Goal: Transaction & Acquisition: Purchase product/service

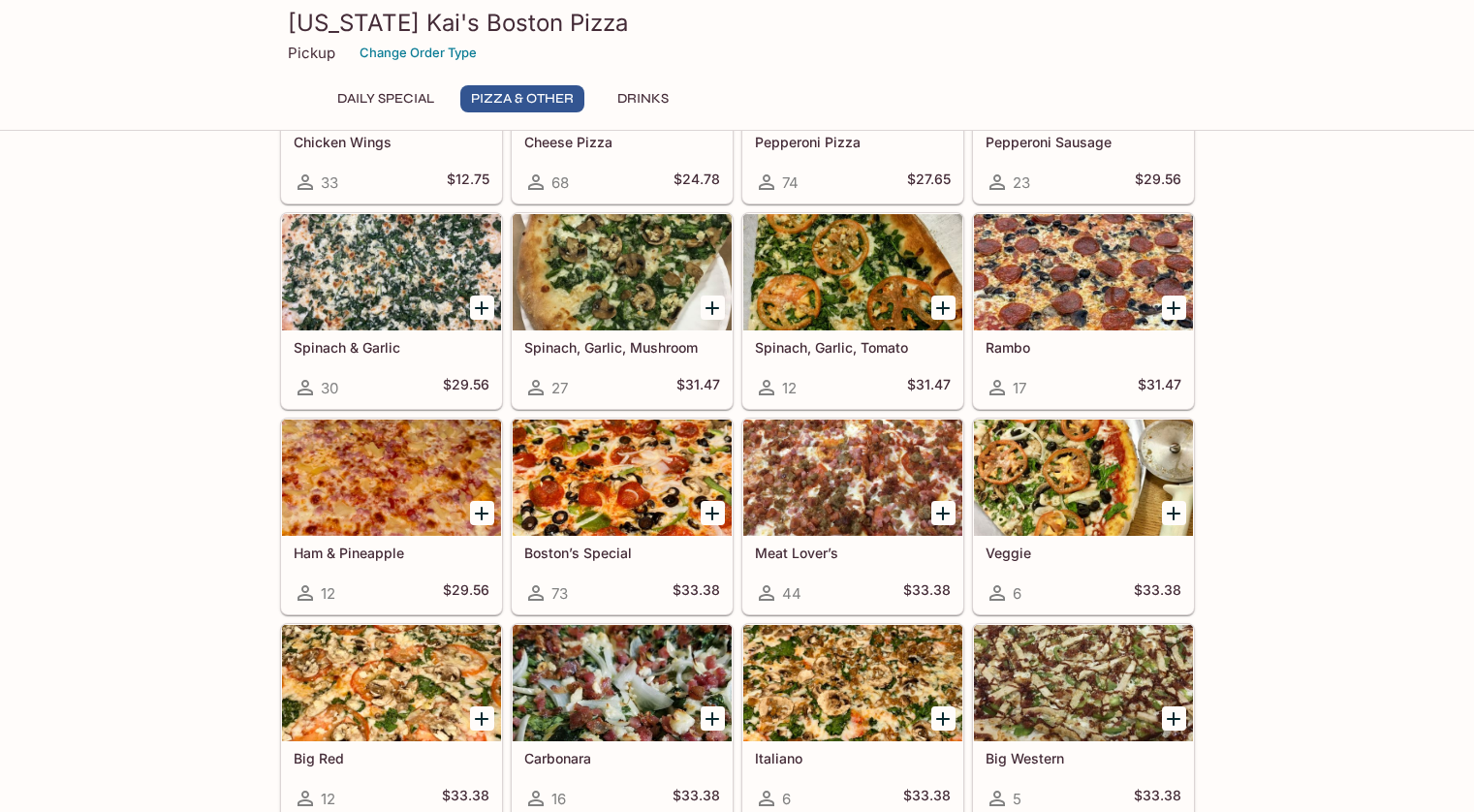
scroll to position [581, 0]
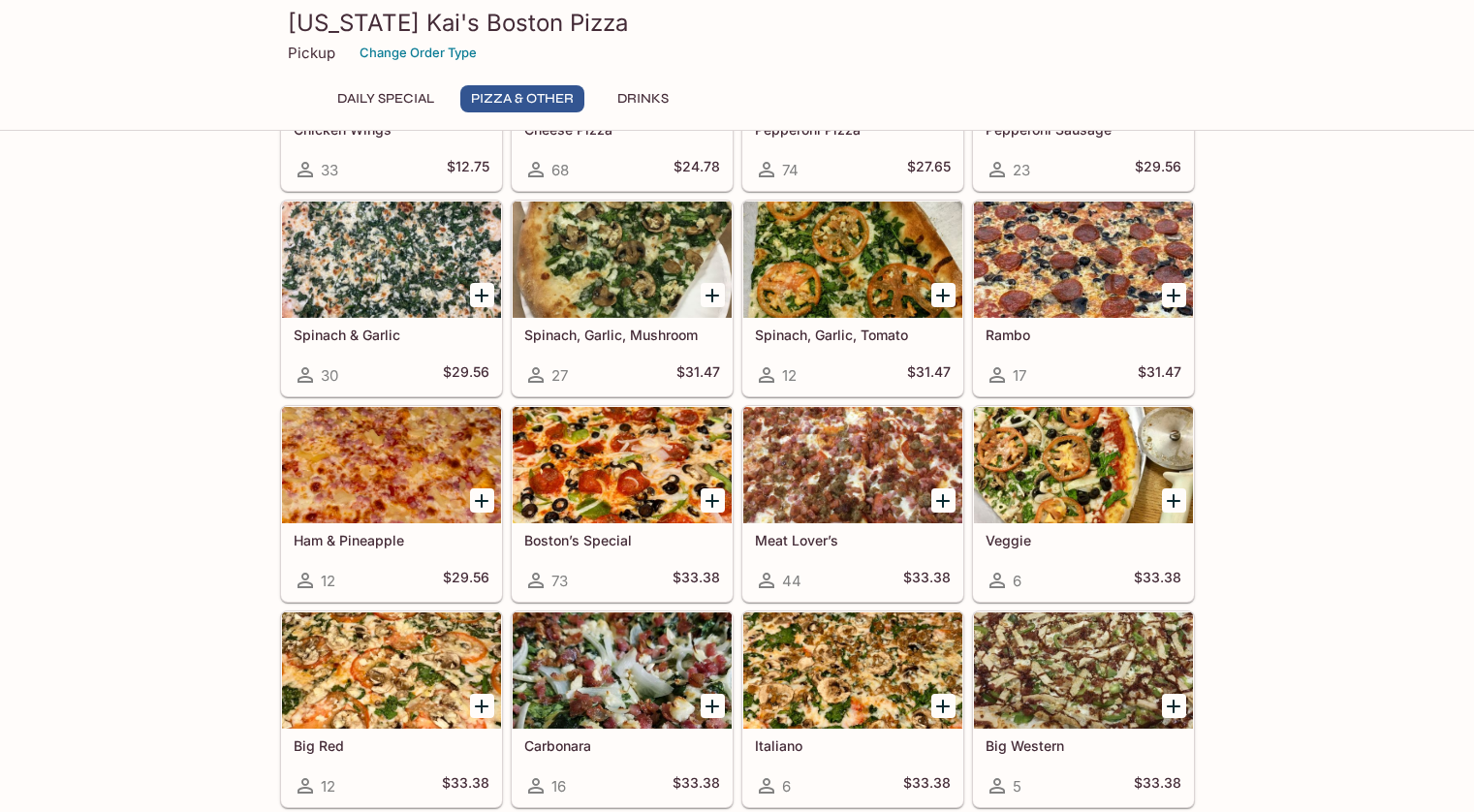
click at [715, 498] on icon "Add Boston’s Special" at bounding box center [711, 500] width 23 height 23
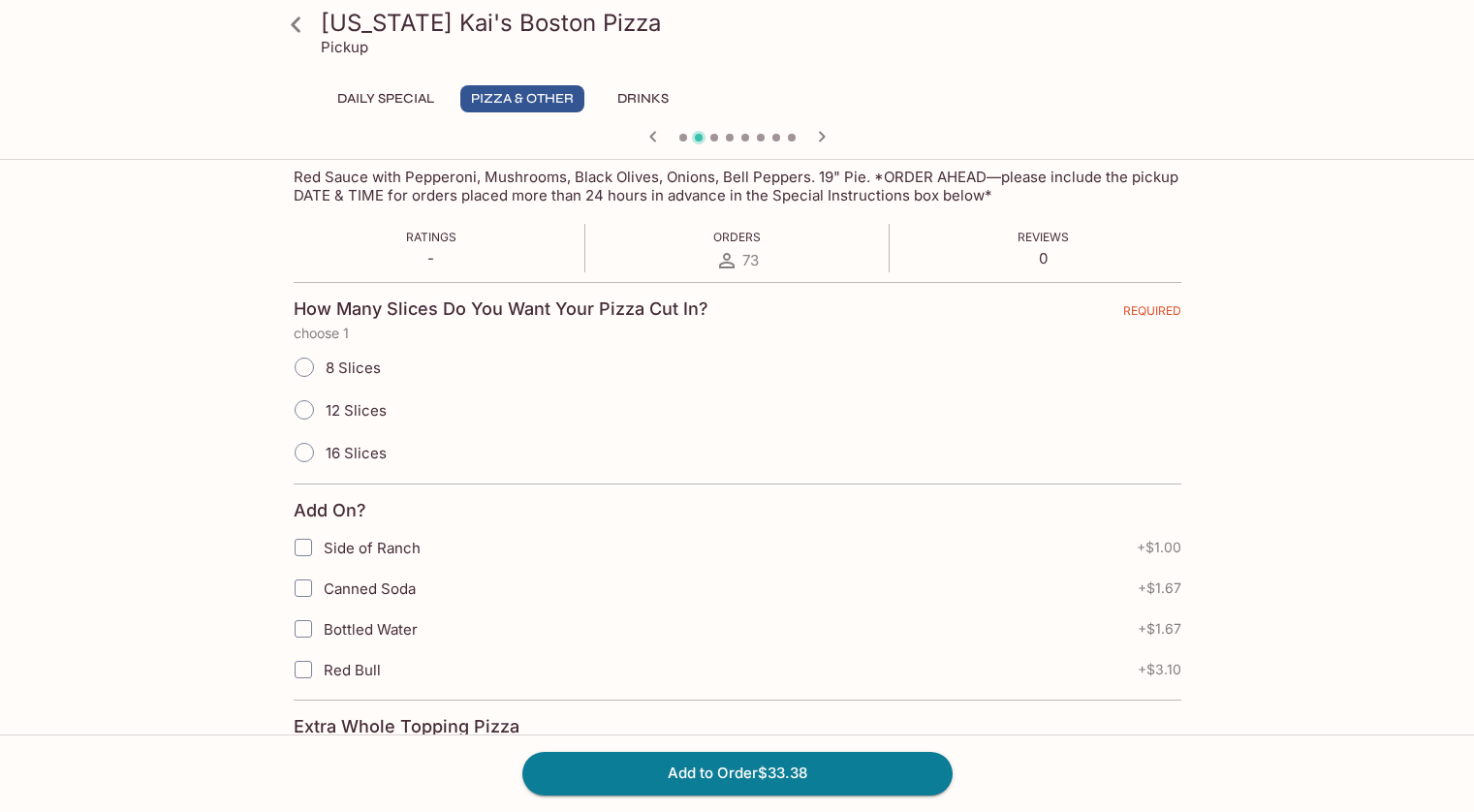
scroll to position [194, 0]
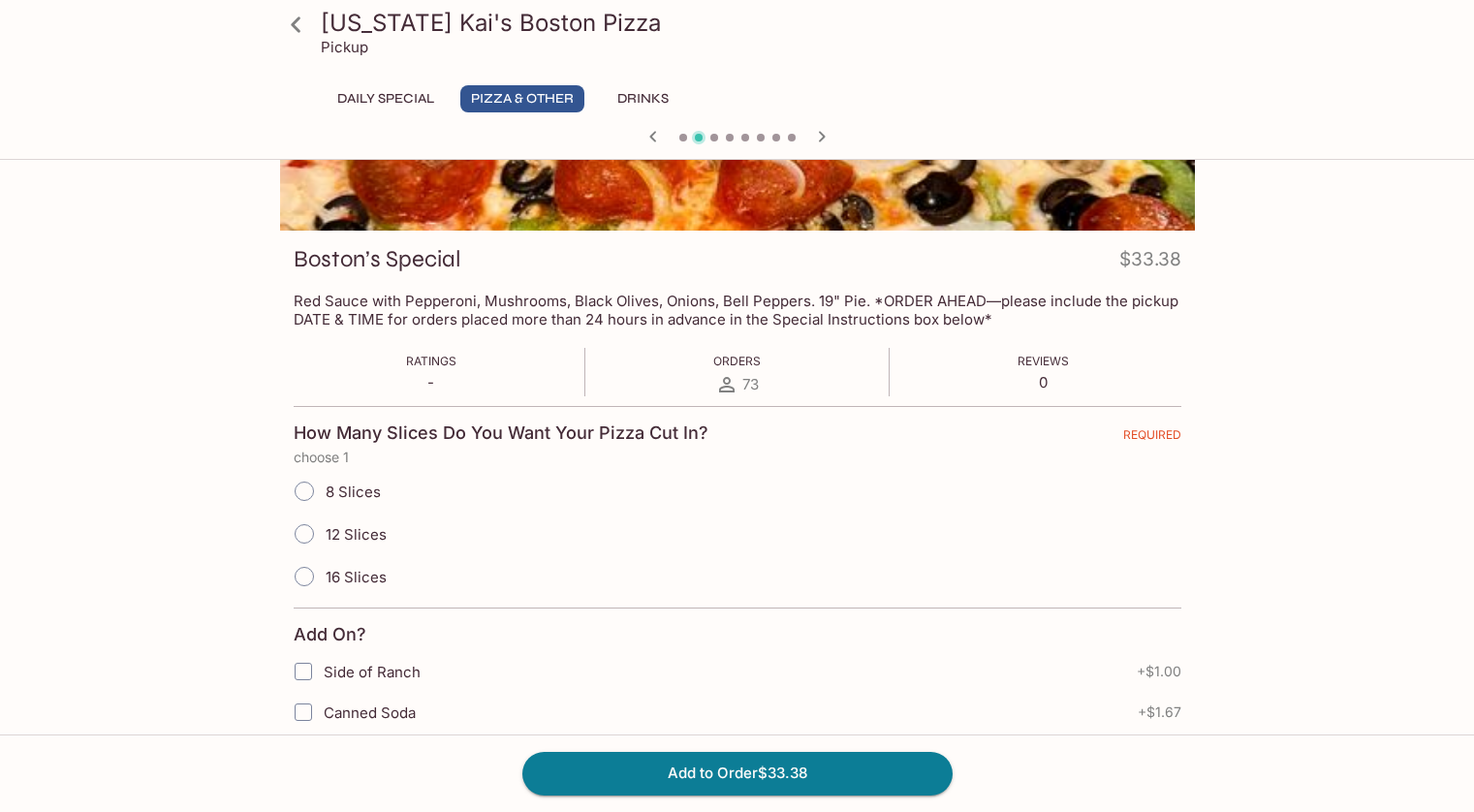
click at [300, 537] on input "12 Slices" at bounding box center [304, 533] width 41 height 41
radio input "true"
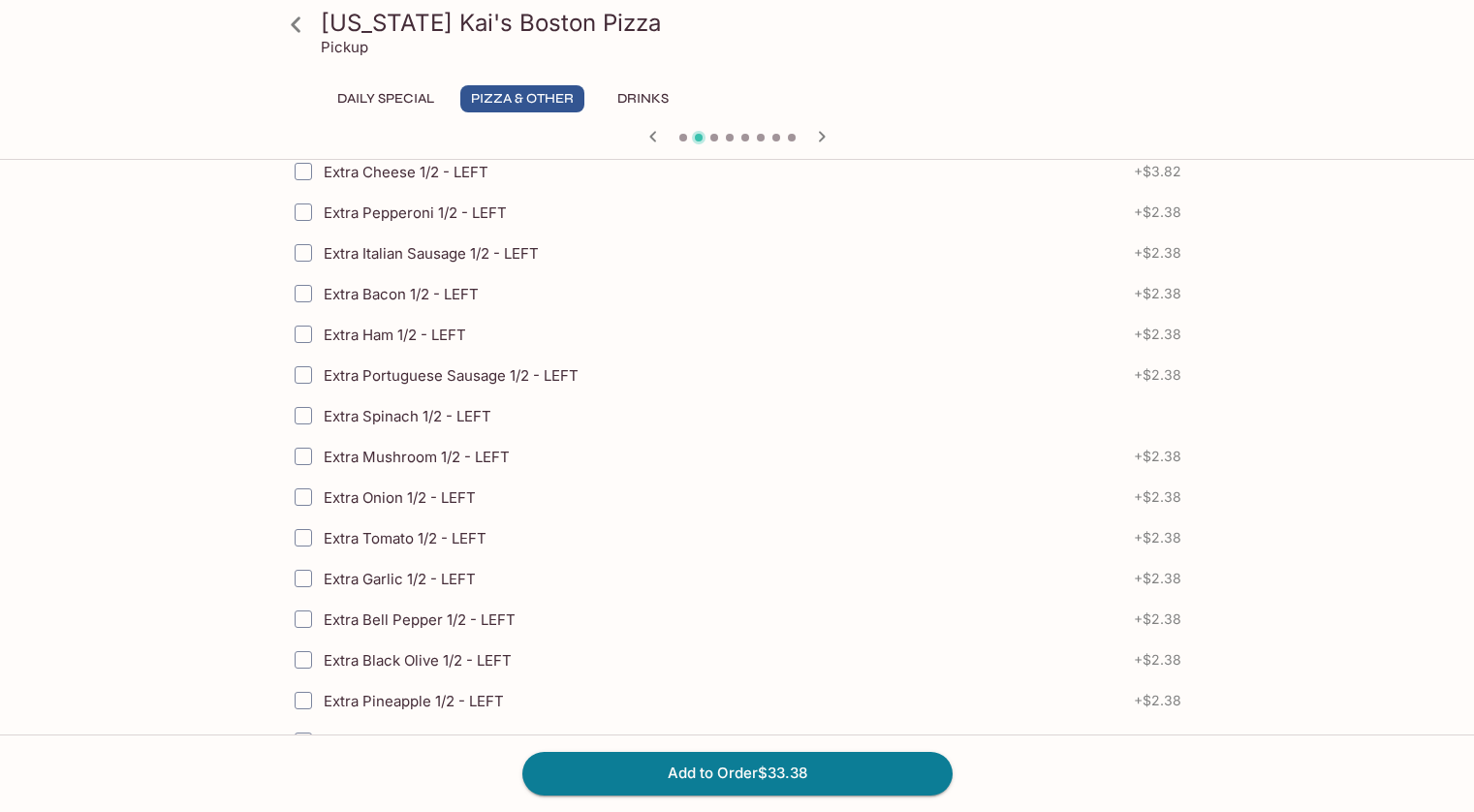
scroll to position [2554, 0]
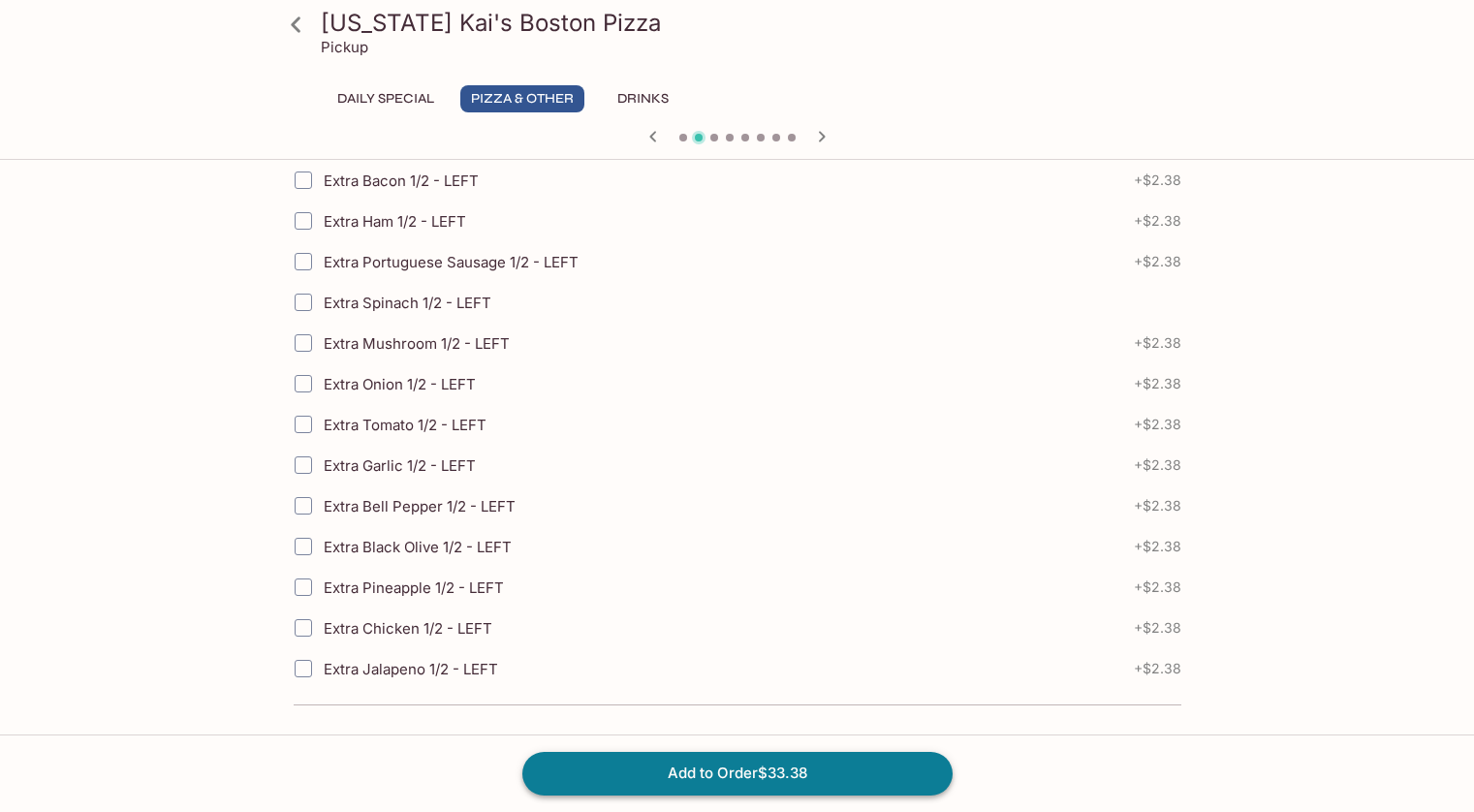
click at [756, 769] on button "Add to Order $33.38" at bounding box center [737, 772] width 430 height 43
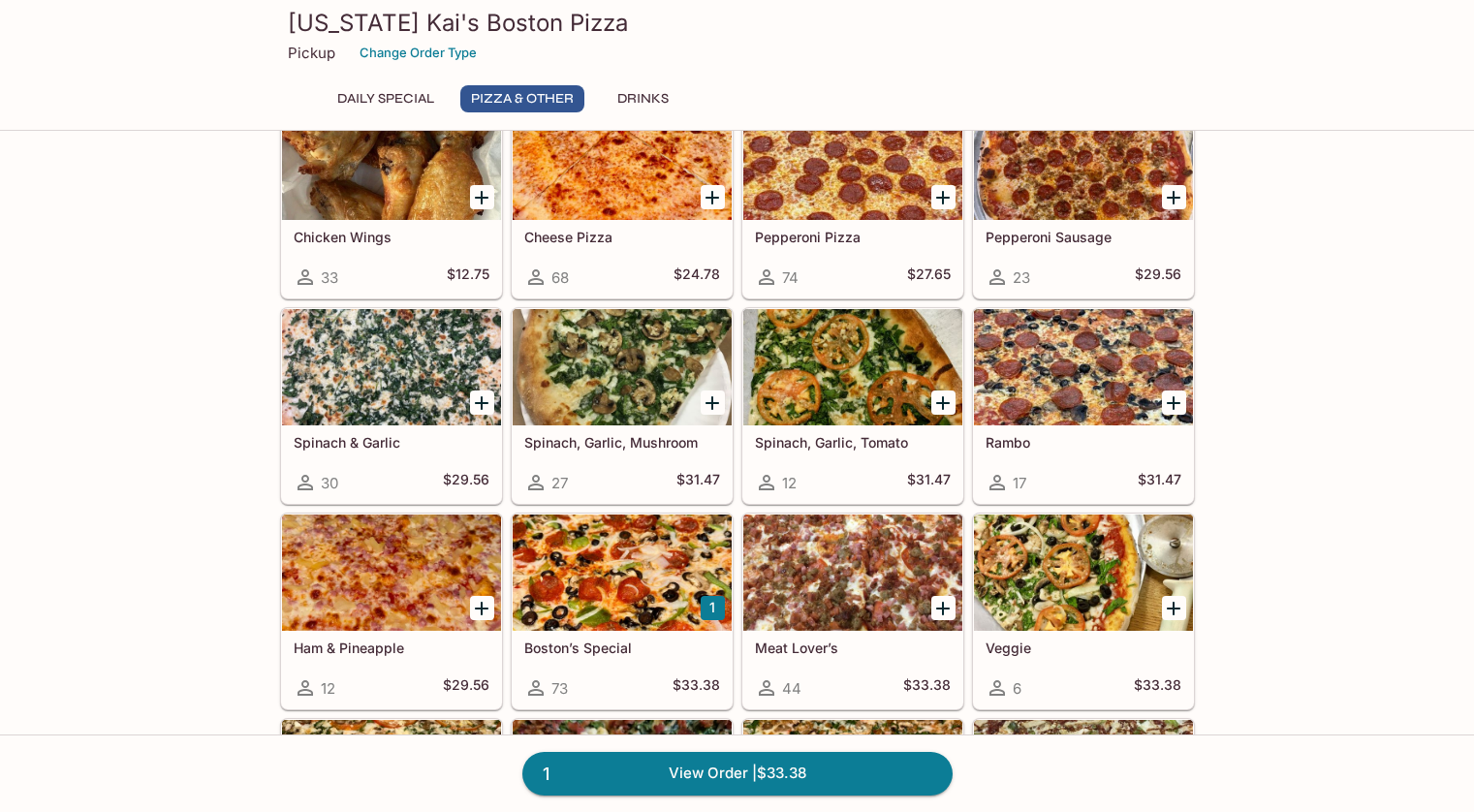
scroll to position [484, 0]
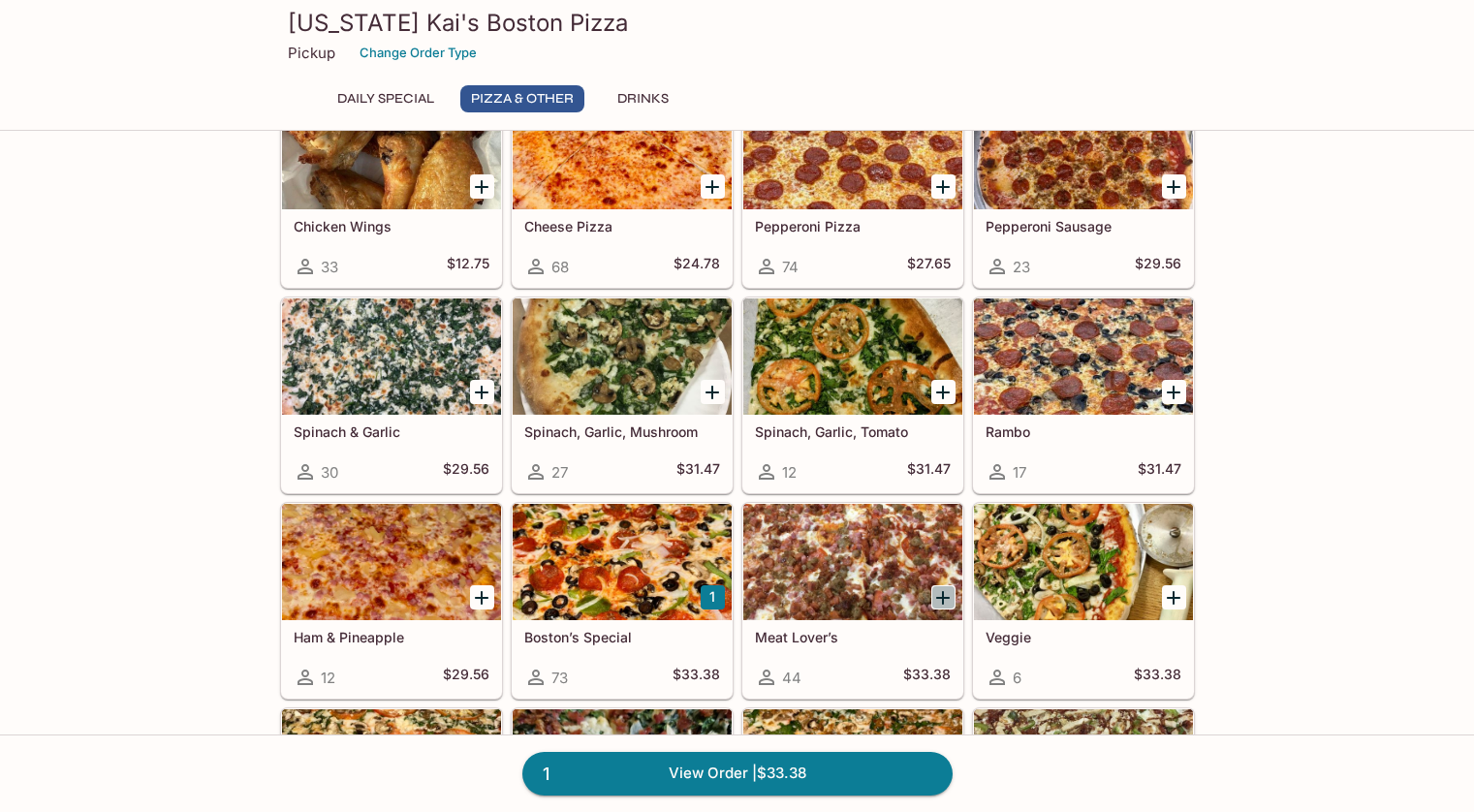
click at [941, 599] on icon "Add Meat Lover’s" at bounding box center [942, 597] width 23 height 23
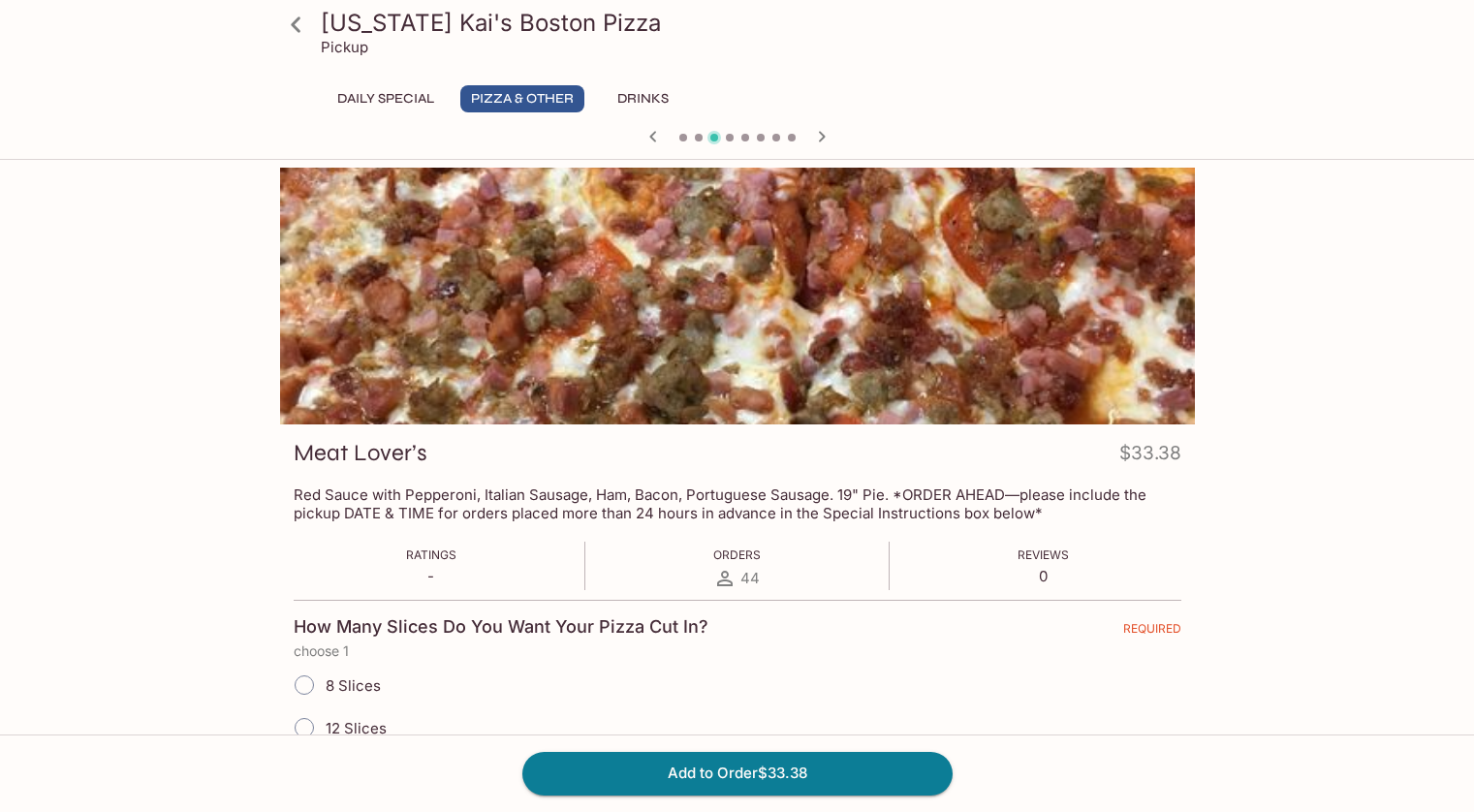
scroll to position [194, 0]
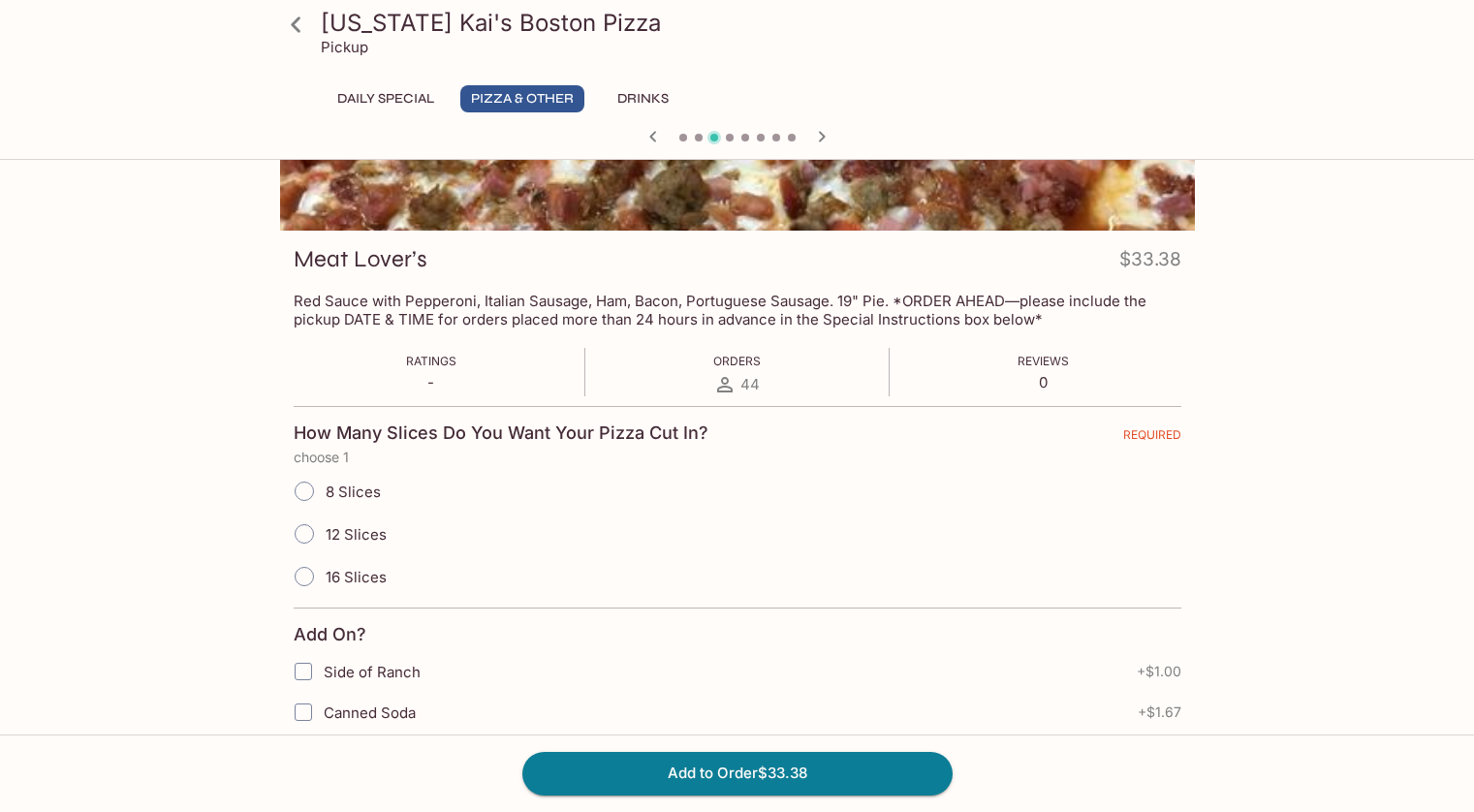
click at [308, 532] on input "12 Slices" at bounding box center [304, 533] width 41 height 41
radio input "true"
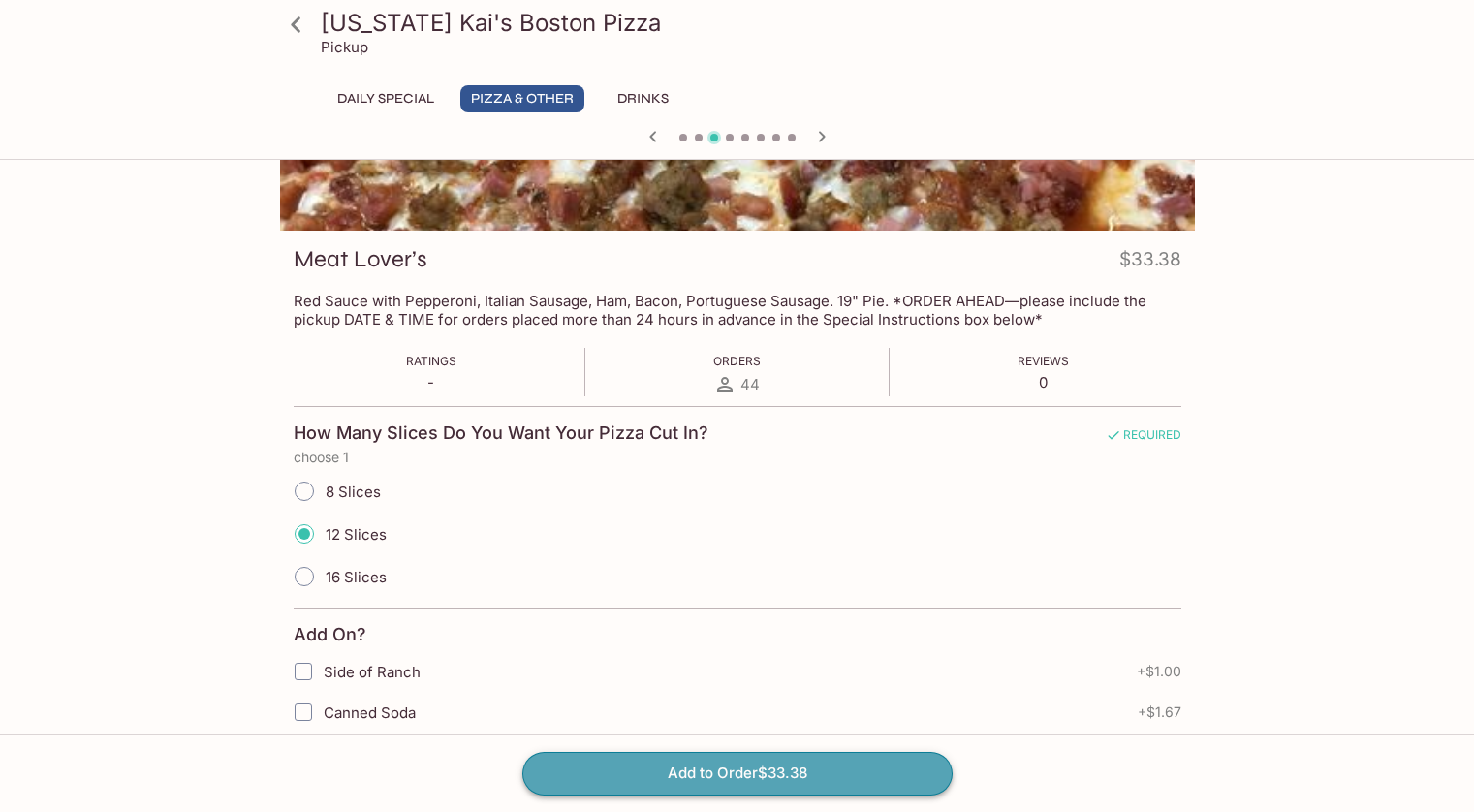
click at [778, 774] on button "Add to Order $33.38" at bounding box center [737, 772] width 430 height 43
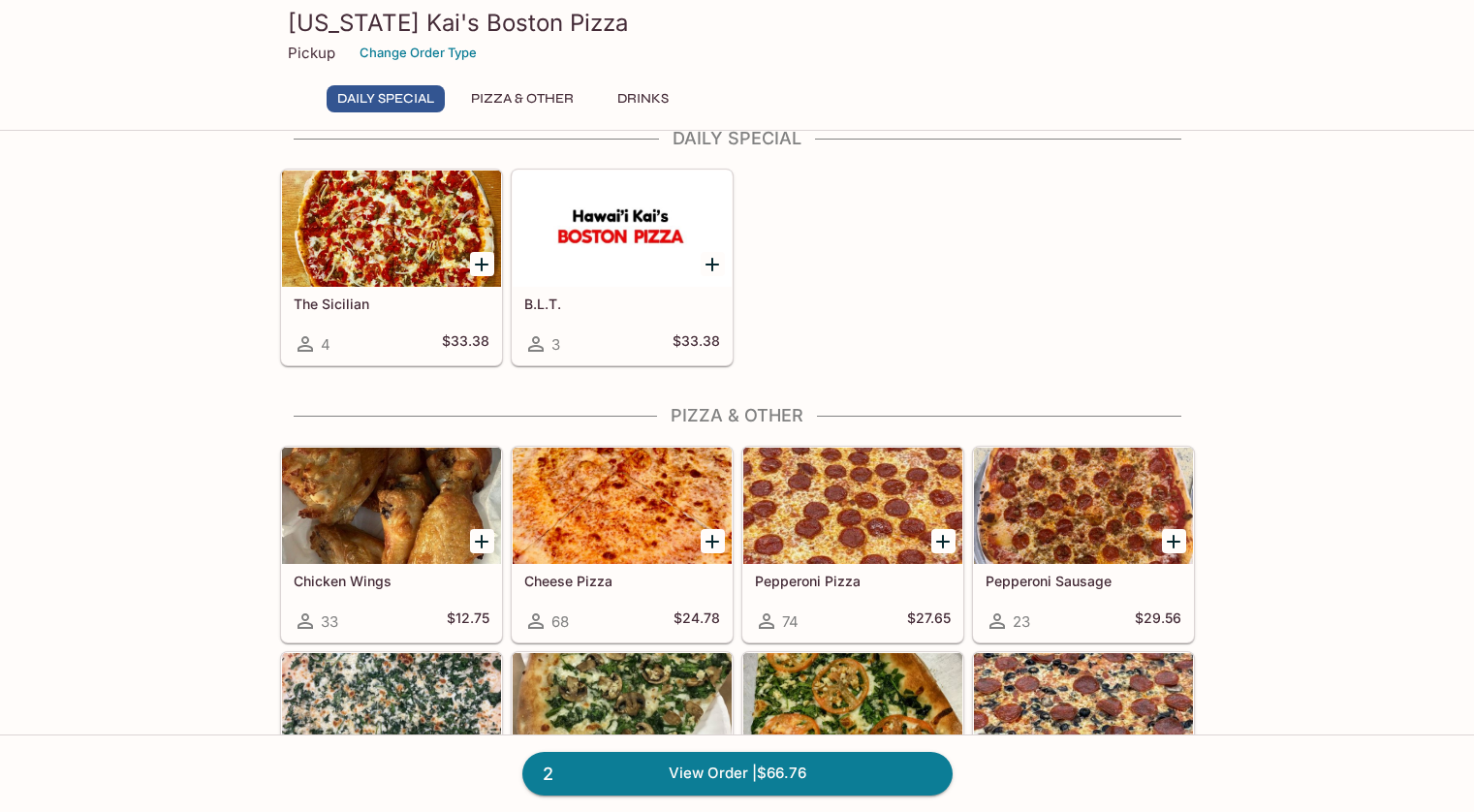
scroll to position [290, 0]
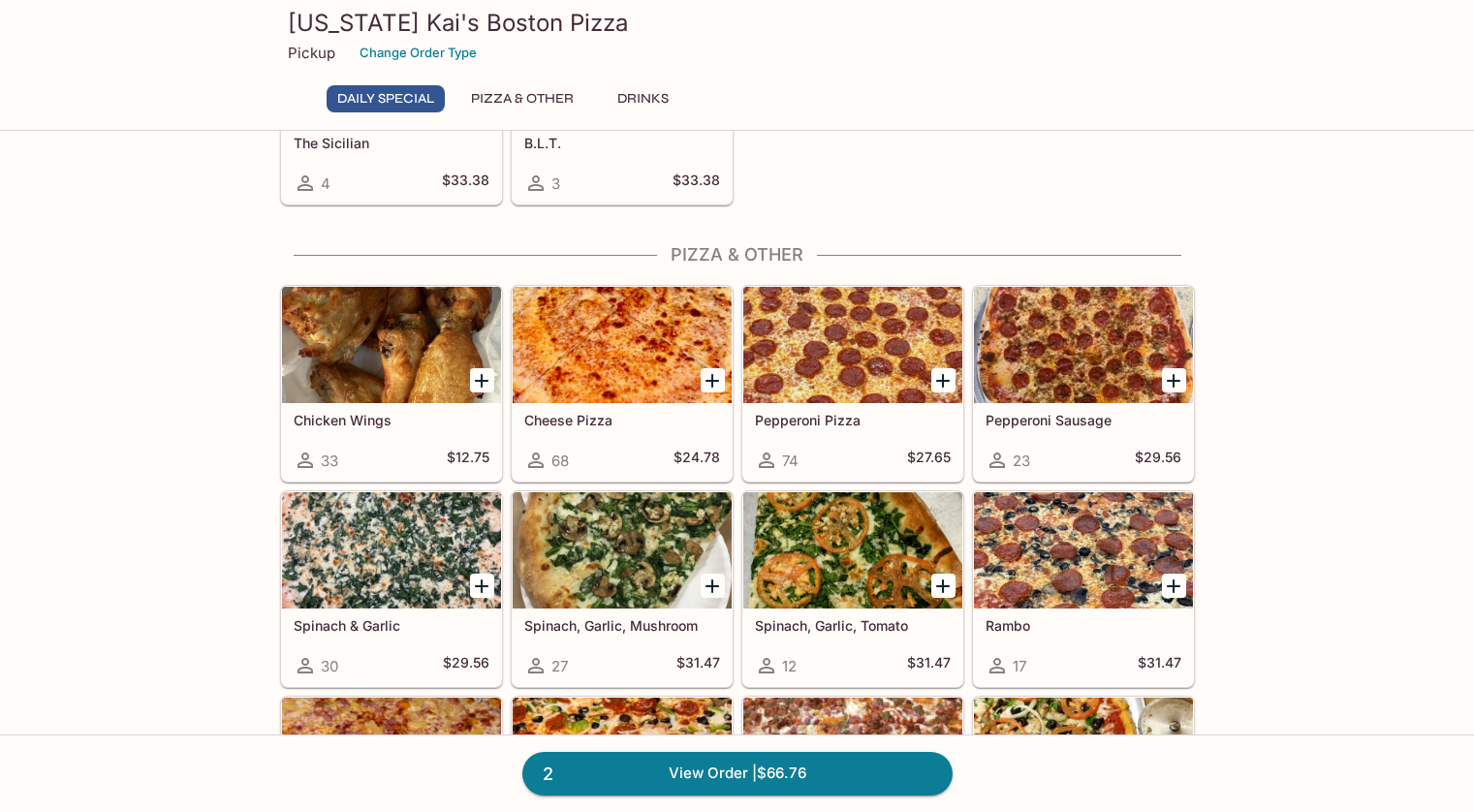
click at [1052, 542] on div at bounding box center [1083, 550] width 219 height 116
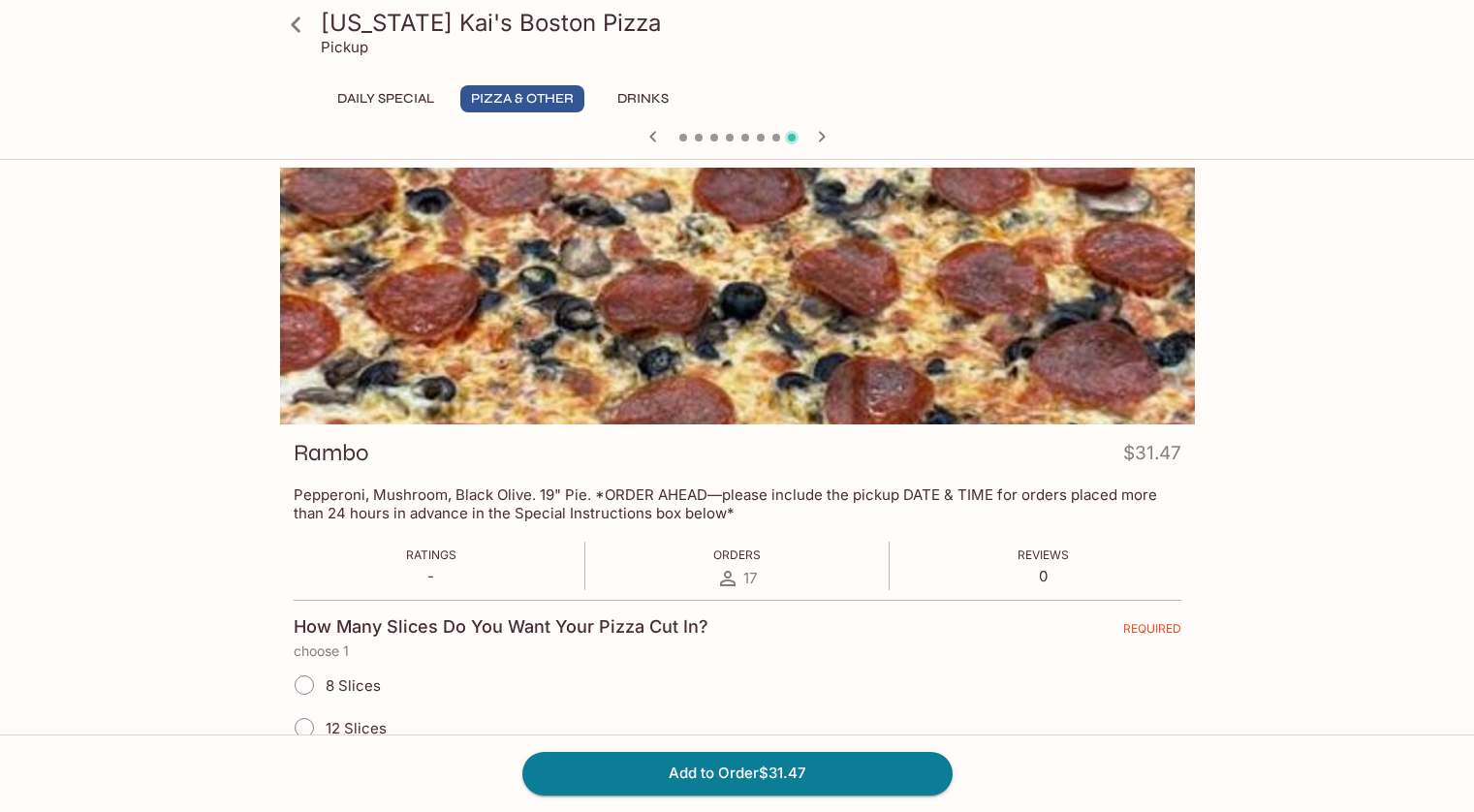
click at [386, 102] on button "Daily Special" at bounding box center [385, 98] width 118 height 27
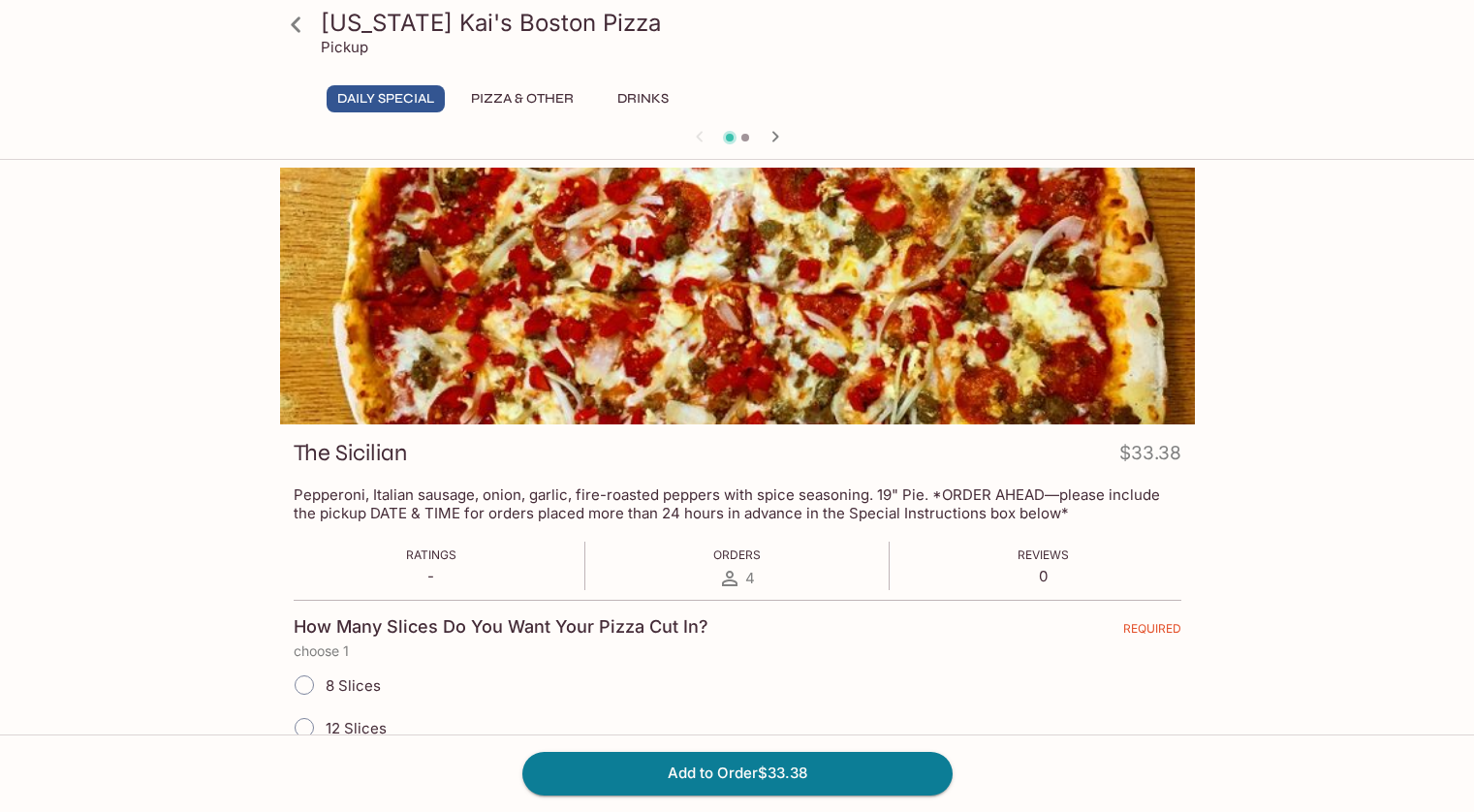
click at [514, 99] on button "Pizza & Other" at bounding box center [522, 98] width 124 height 27
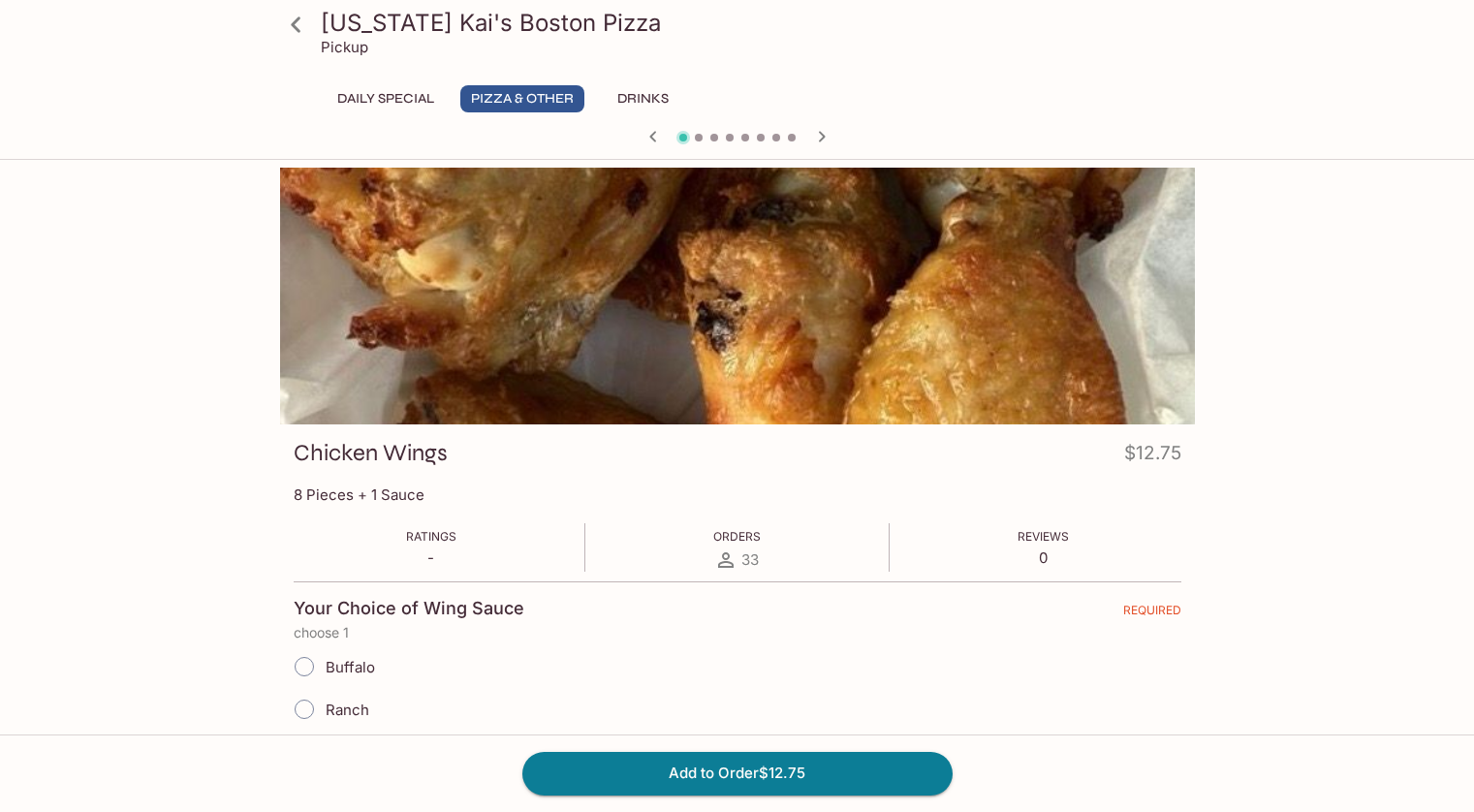
click at [819, 138] on icon "button" at bounding box center [821, 136] width 23 height 23
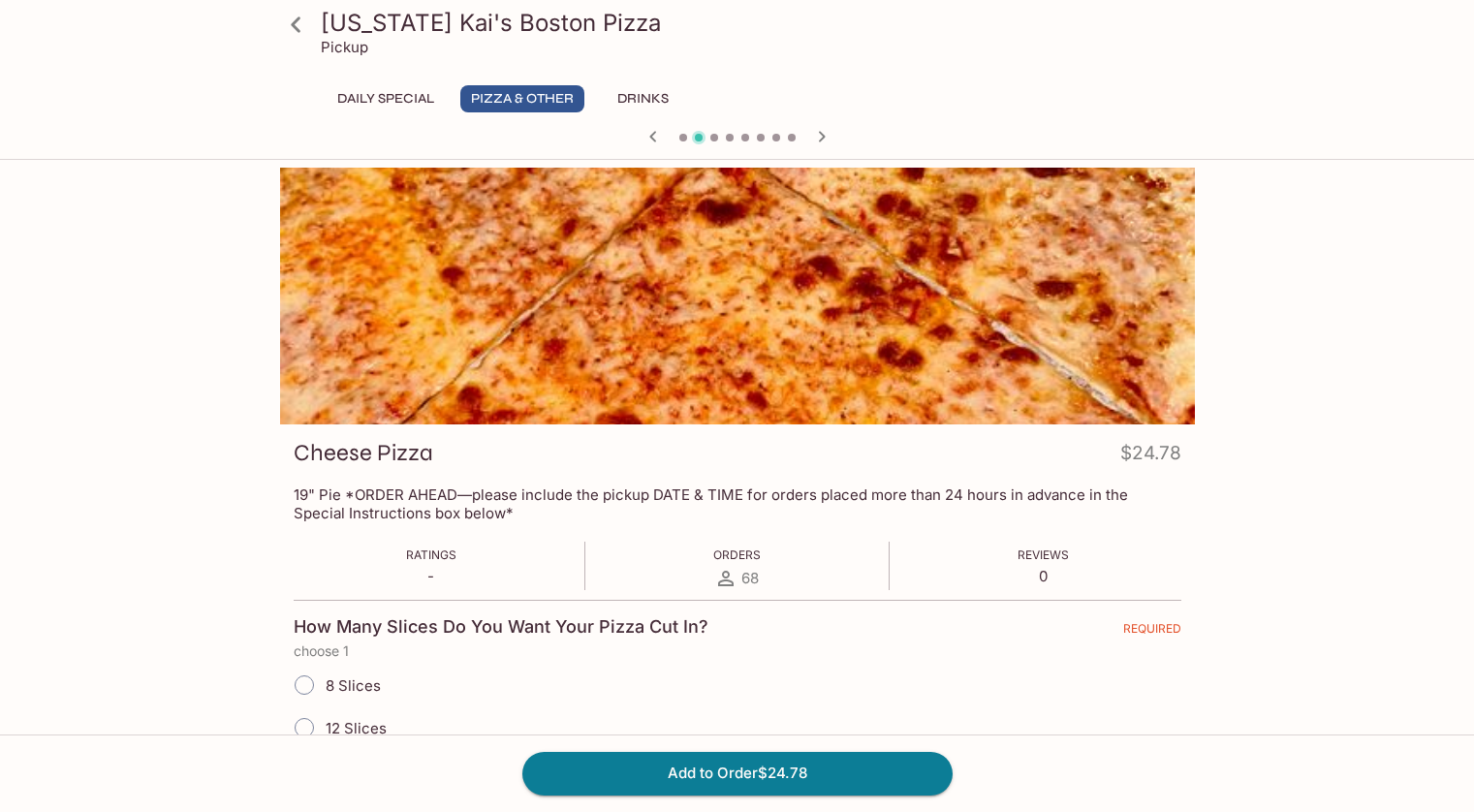
click at [819, 138] on icon "button" at bounding box center [821, 136] width 23 height 23
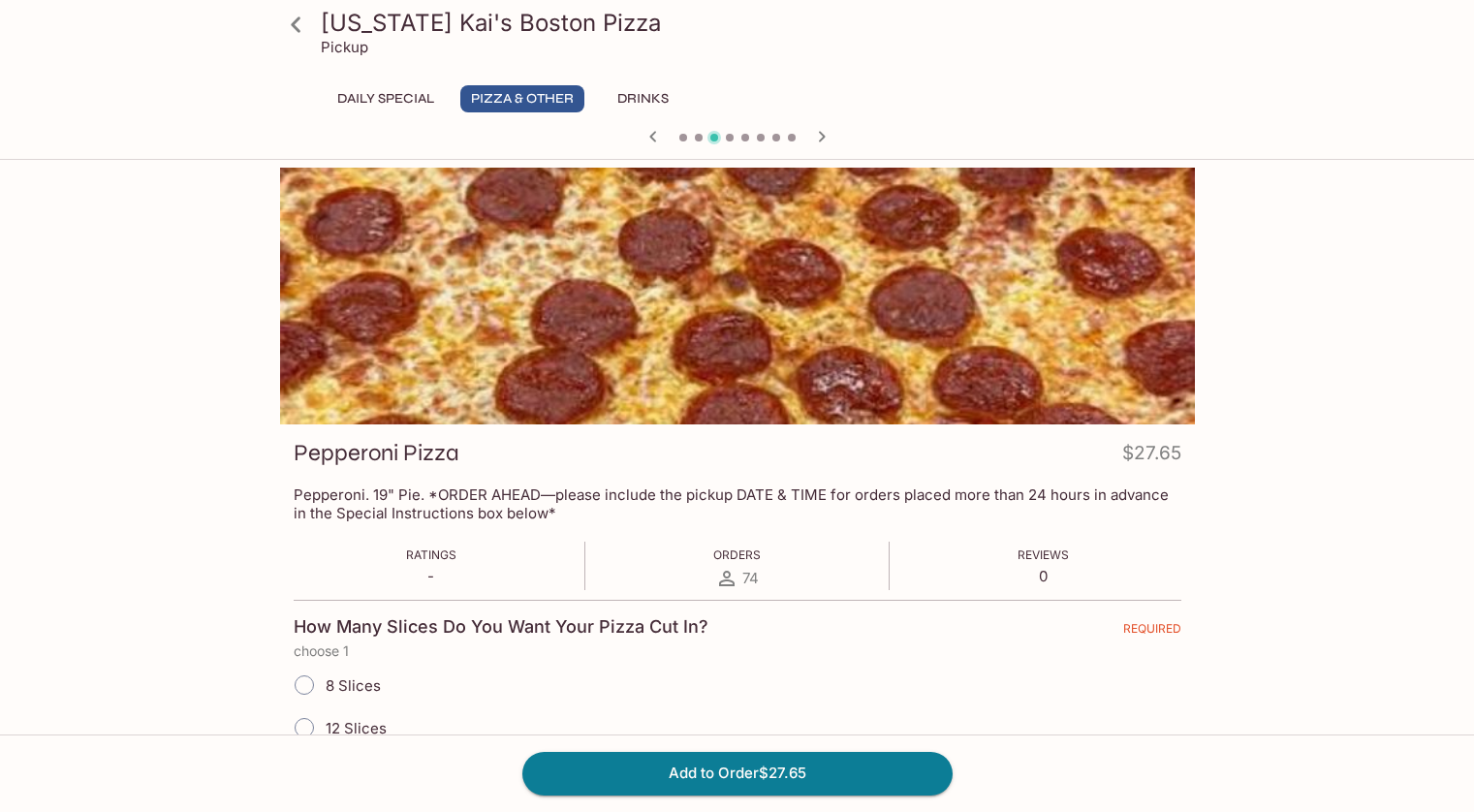
click at [819, 138] on icon "button" at bounding box center [821, 136] width 23 height 23
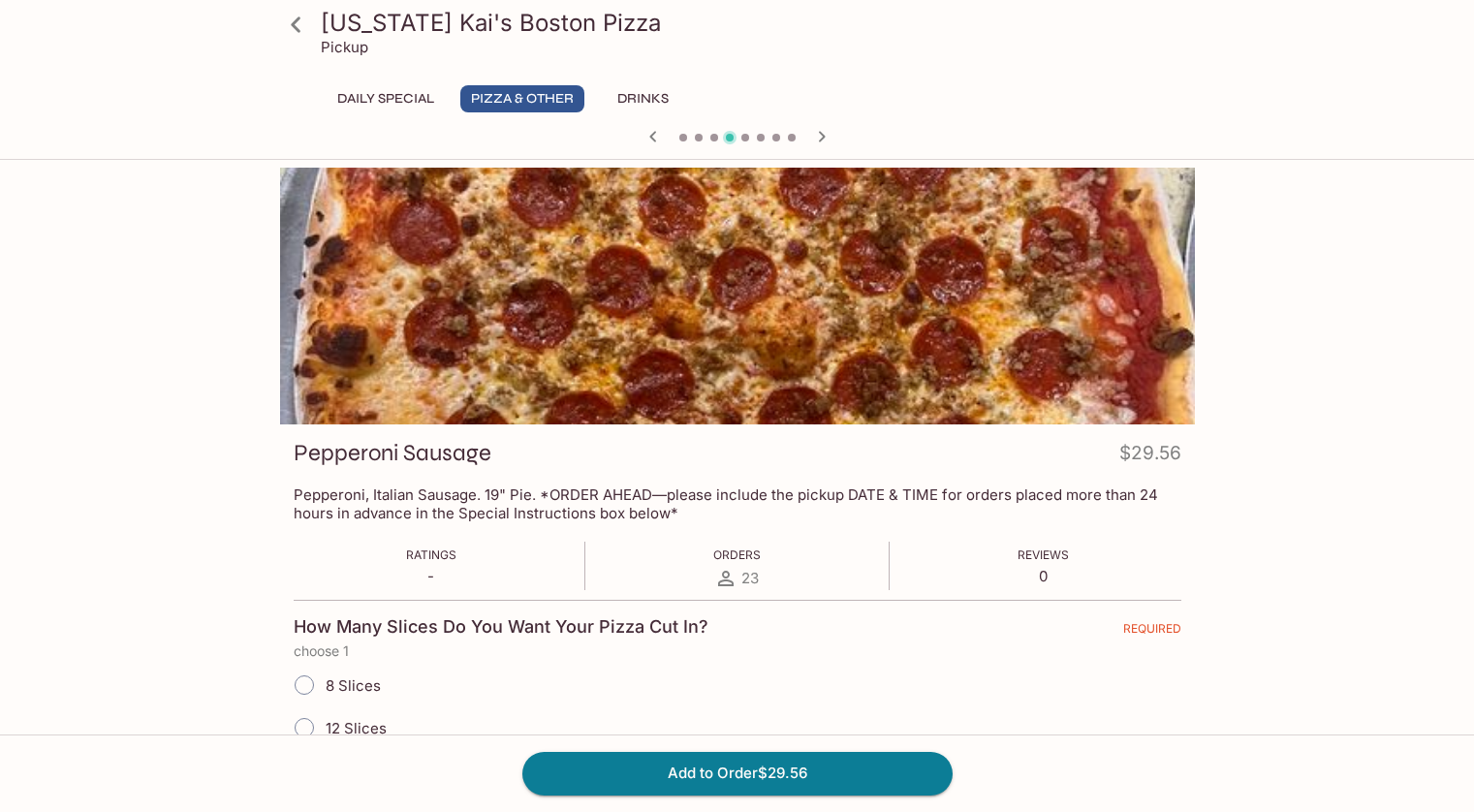
click at [819, 138] on icon "button" at bounding box center [821, 136] width 23 height 23
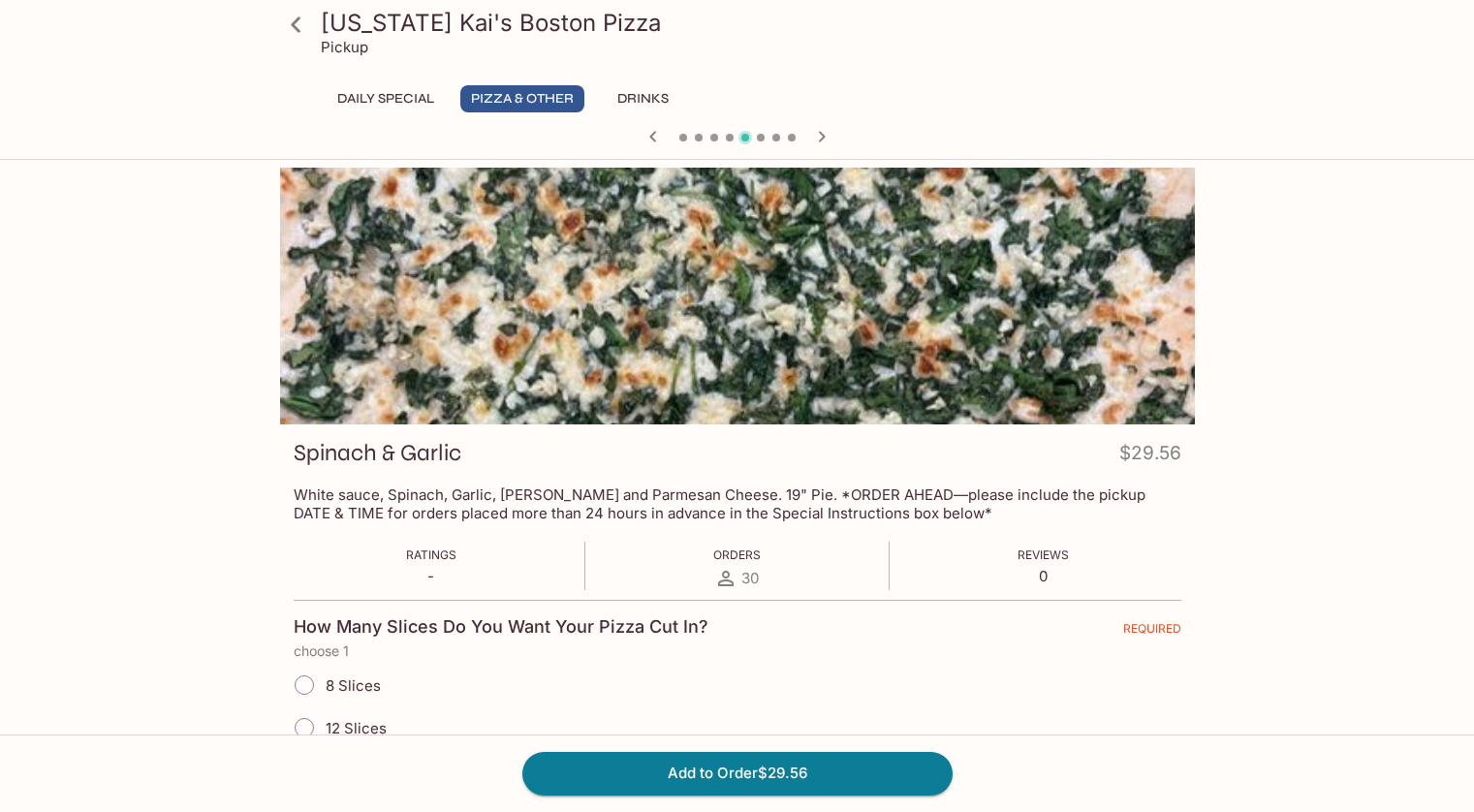
click at [819, 138] on icon "button" at bounding box center [821, 136] width 23 height 23
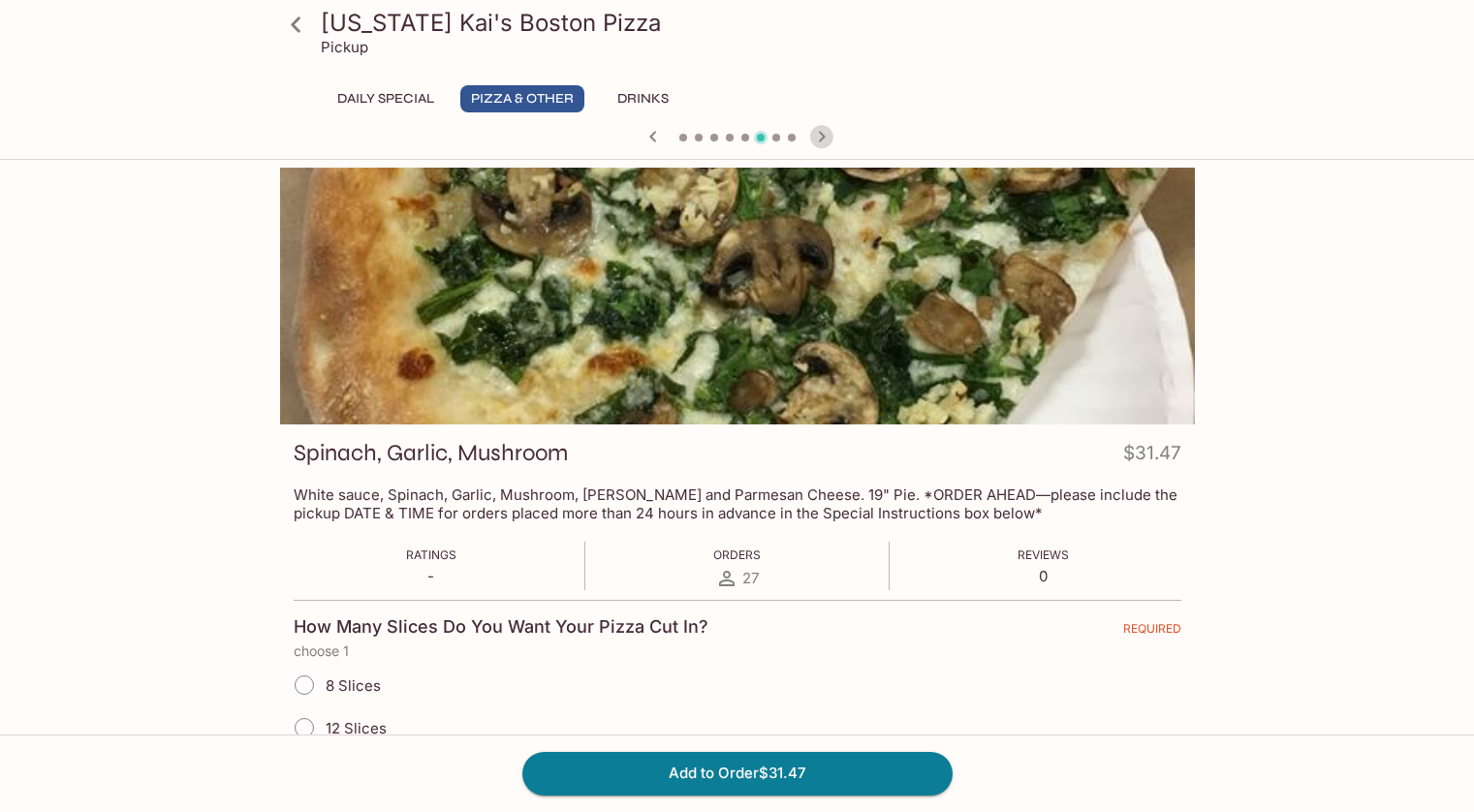
click at [819, 138] on icon "button" at bounding box center [821, 136] width 23 height 23
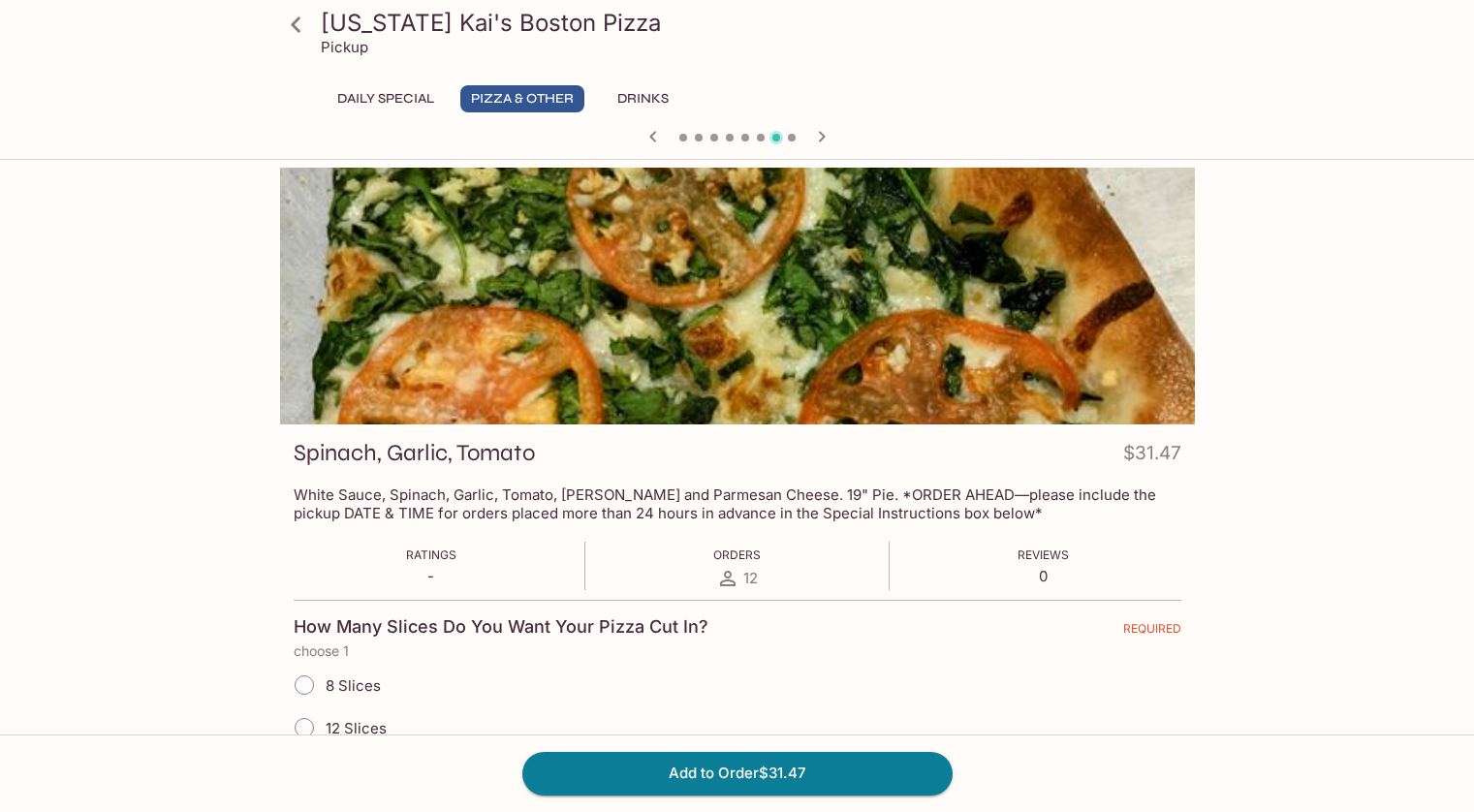
click at [819, 138] on icon "button" at bounding box center [821, 136] width 23 height 23
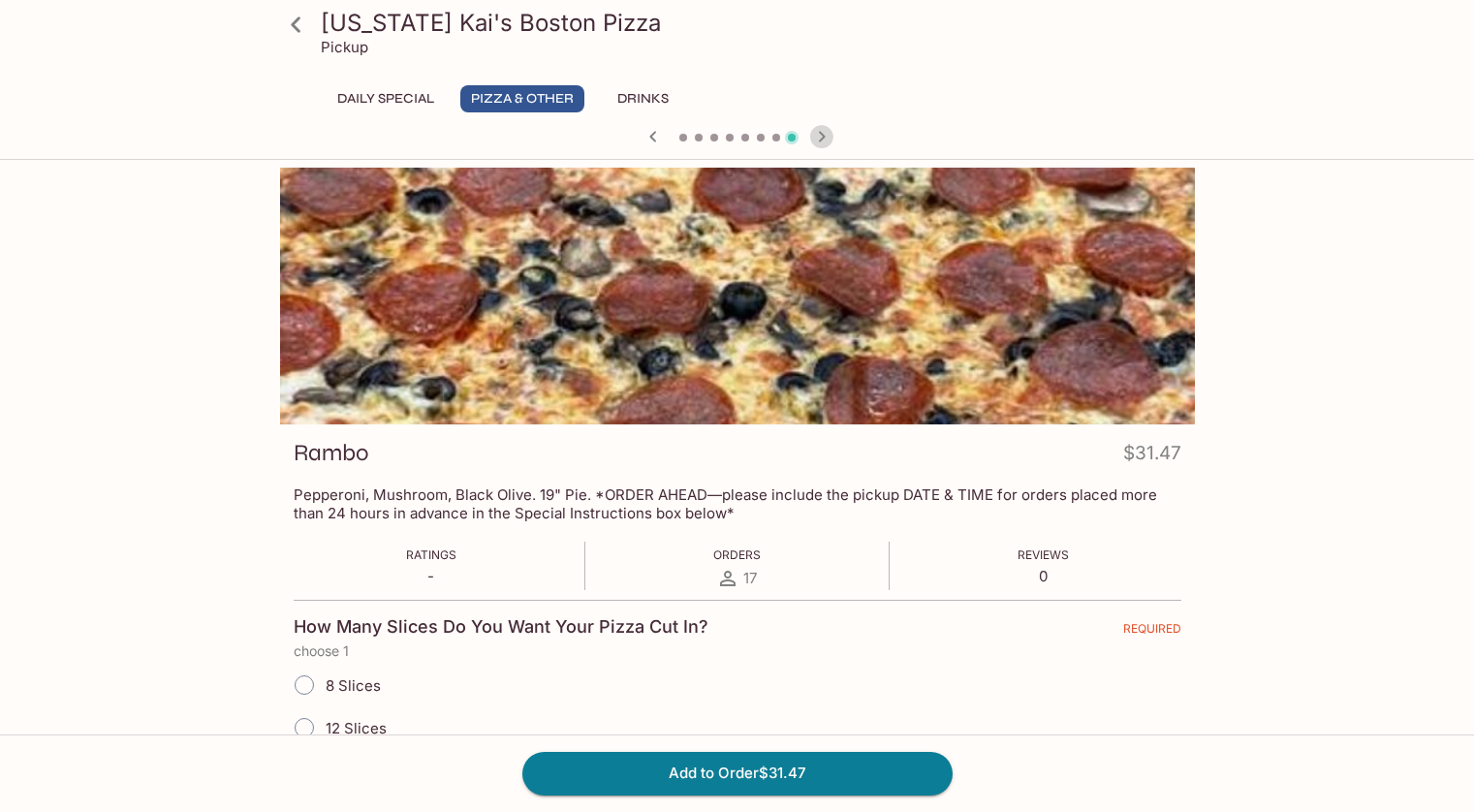
click at [819, 138] on icon "button" at bounding box center [821, 136] width 23 height 23
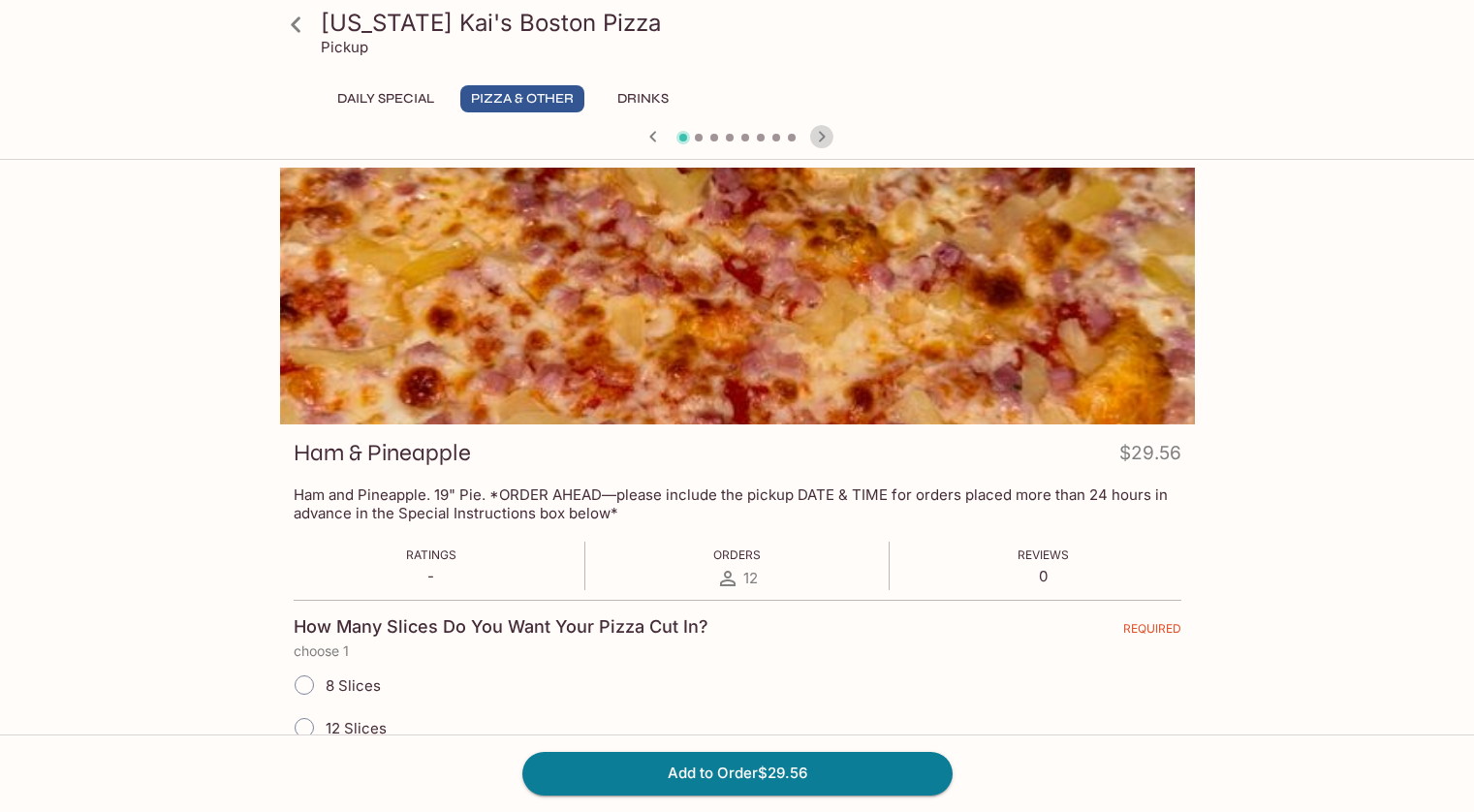
click at [819, 138] on icon "button" at bounding box center [821, 136] width 23 height 23
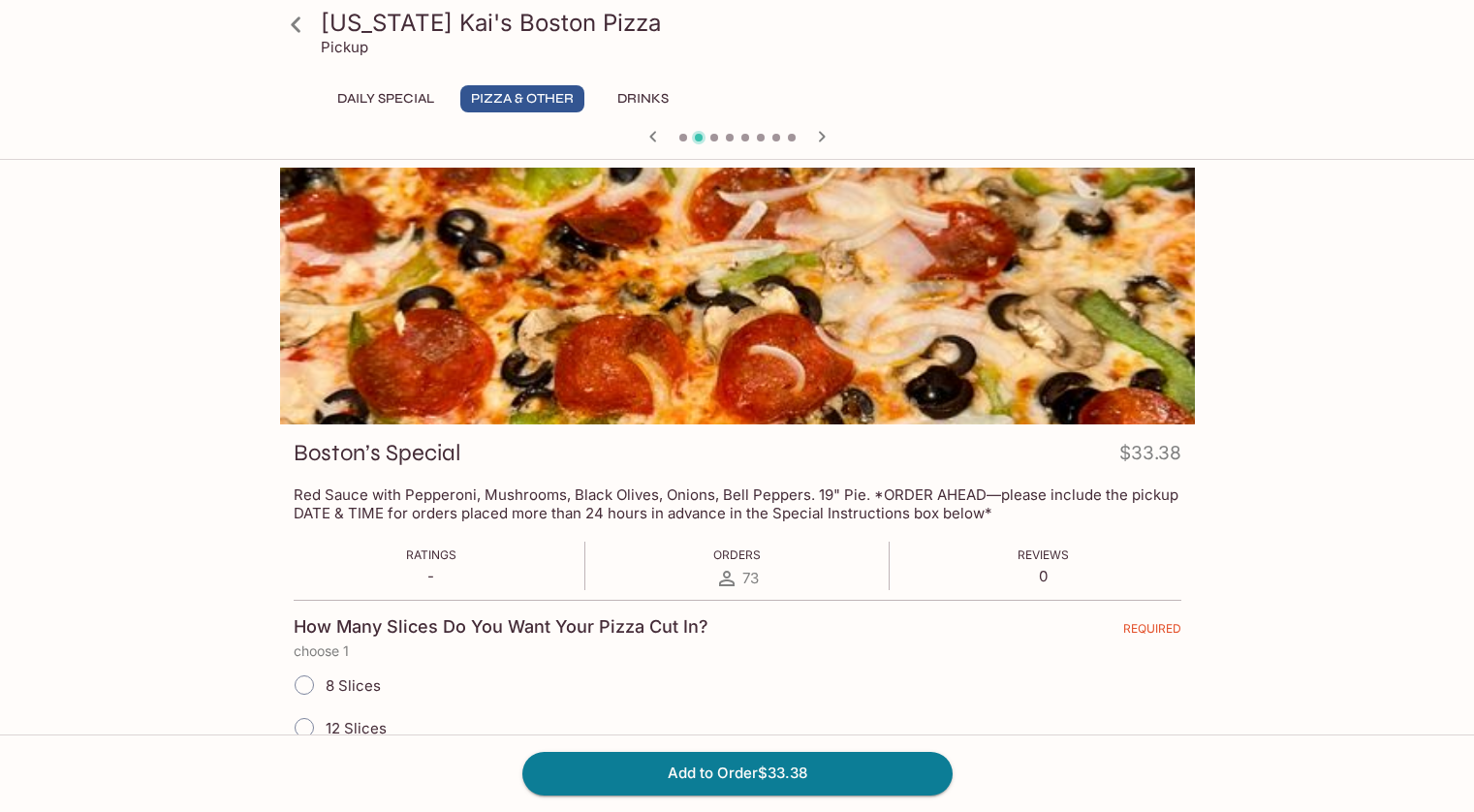
click at [819, 138] on icon "button" at bounding box center [821, 136] width 23 height 23
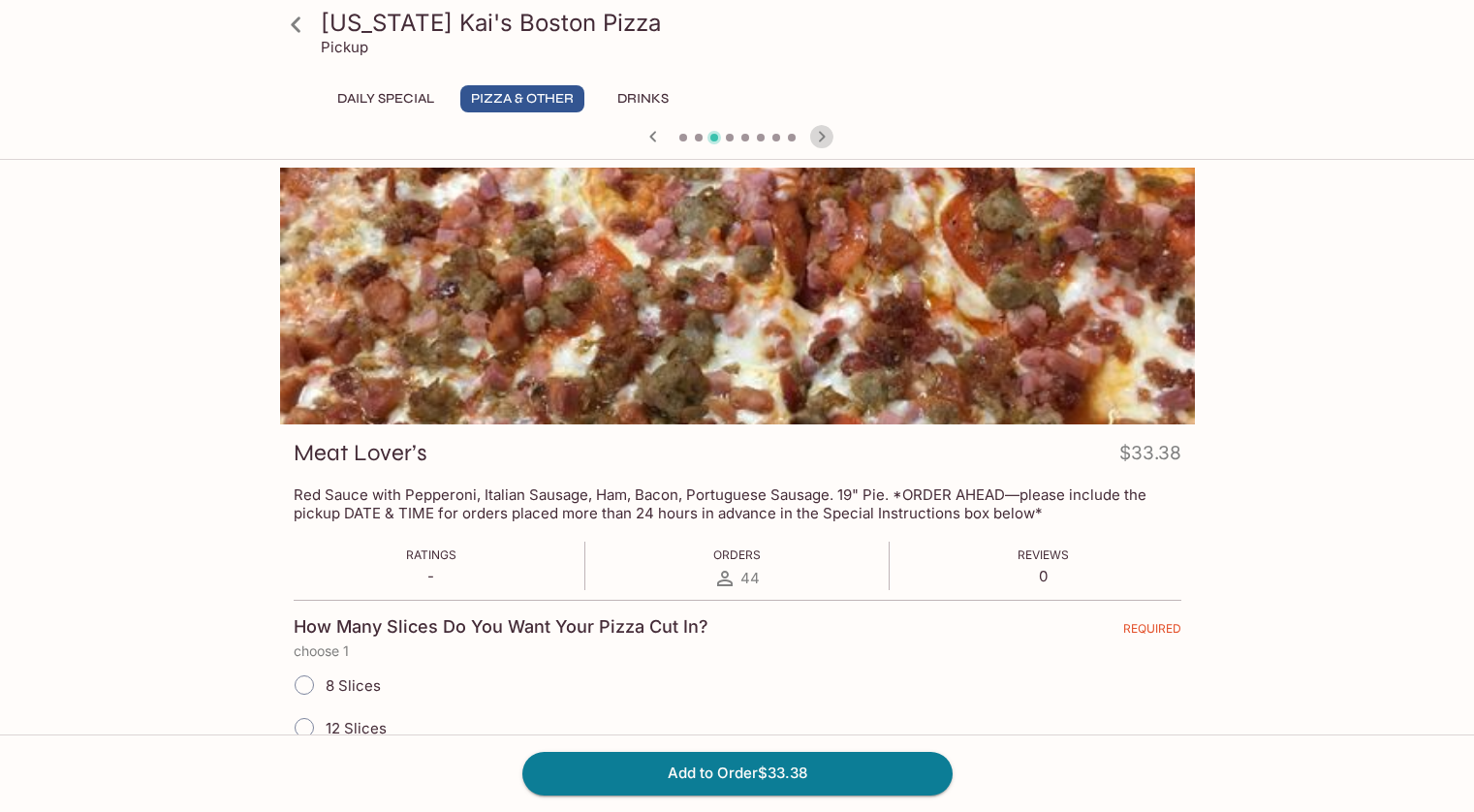
click at [819, 138] on icon "button" at bounding box center [821, 136] width 23 height 23
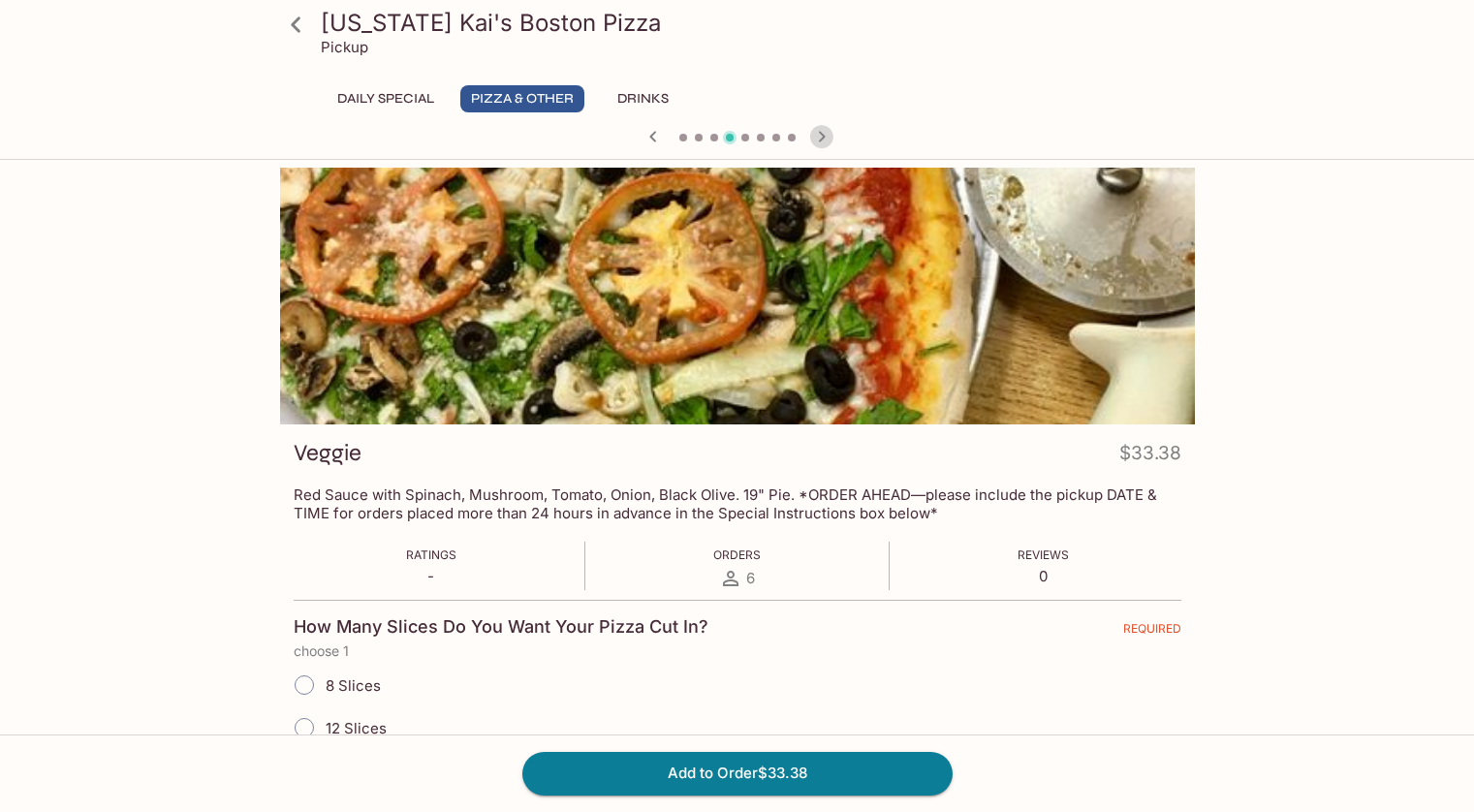
click at [819, 138] on icon "button" at bounding box center [821, 136] width 23 height 23
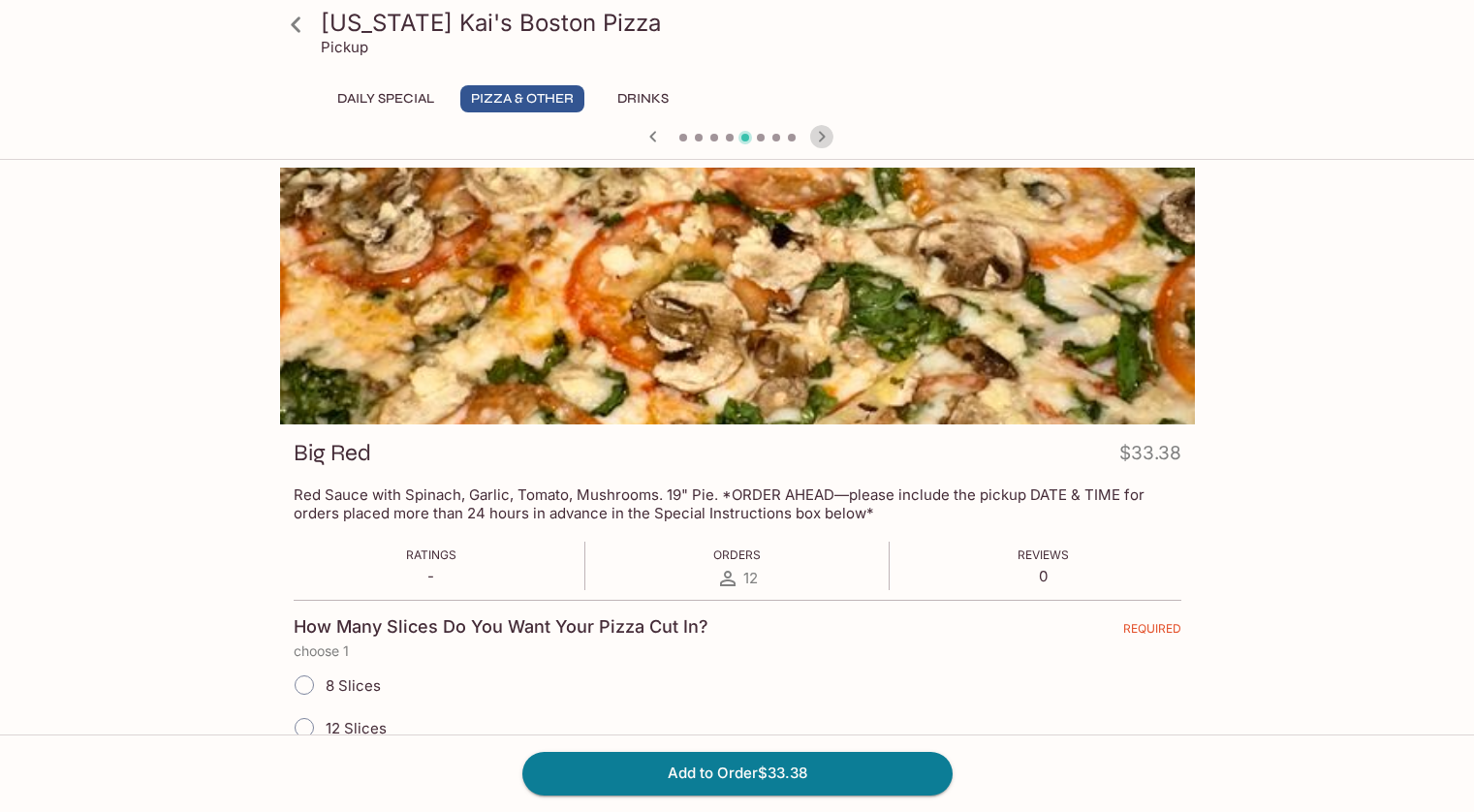
click at [819, 138] on icon "button" at bounding box center [821, 136] width 23 height 23
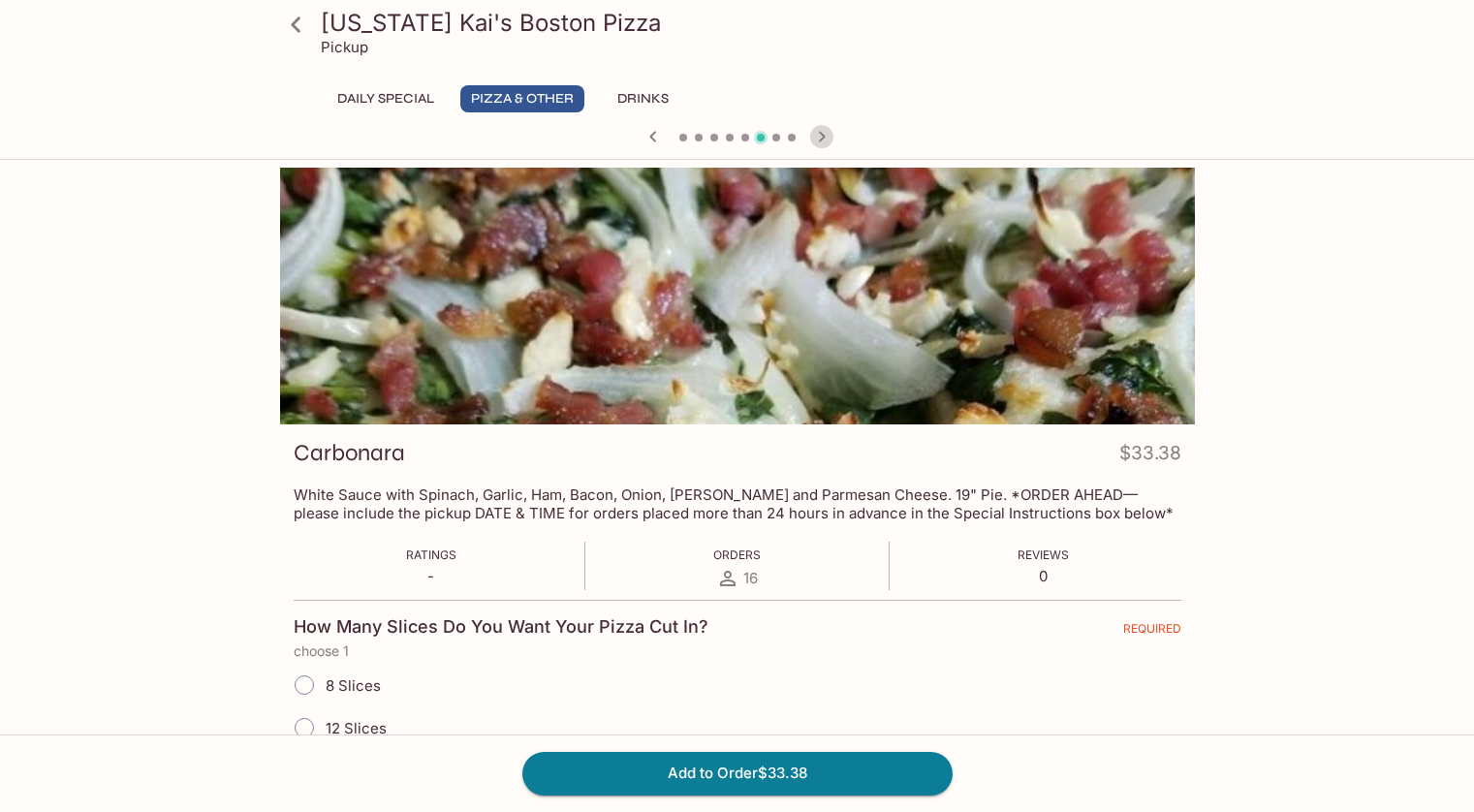
click at [819, 138] on icon "button" at bounding box center [821, 136] width 23 height 23
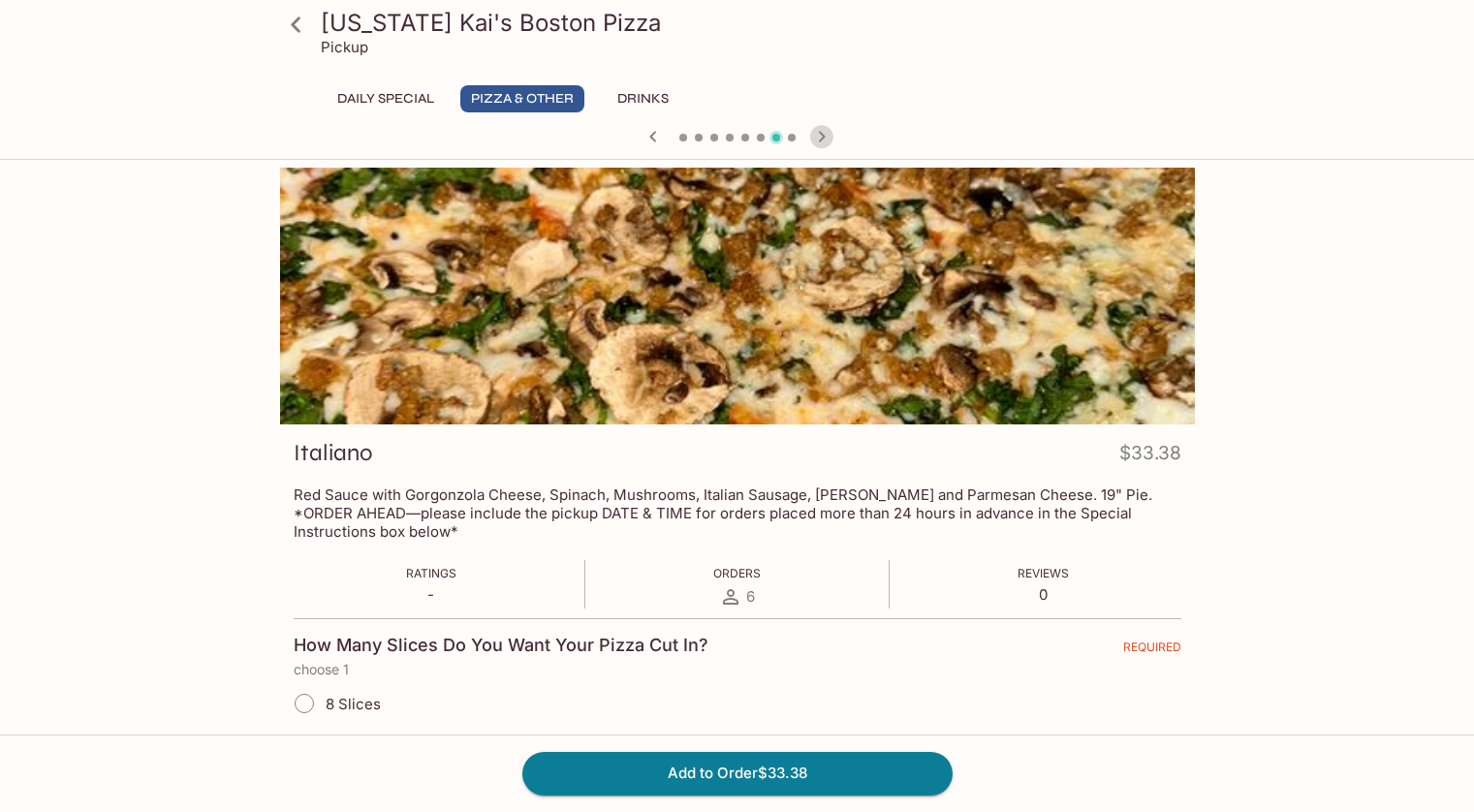
click at [819, 138] on icon "button" at bounding box center [821, 136] width 23 height 23
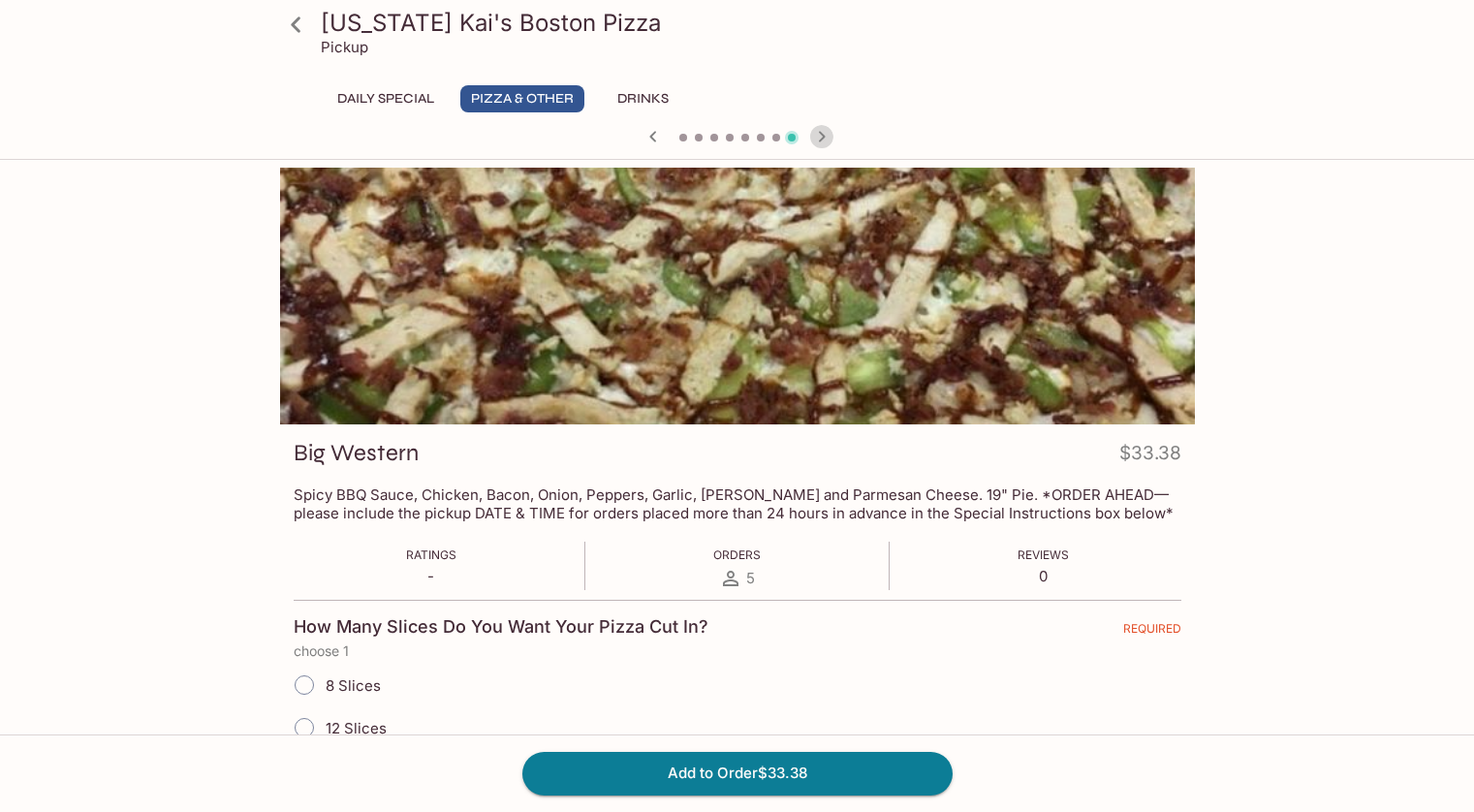
click at [819, 138] on icon "button" at bounding box center [821, 136] width 23 height 23
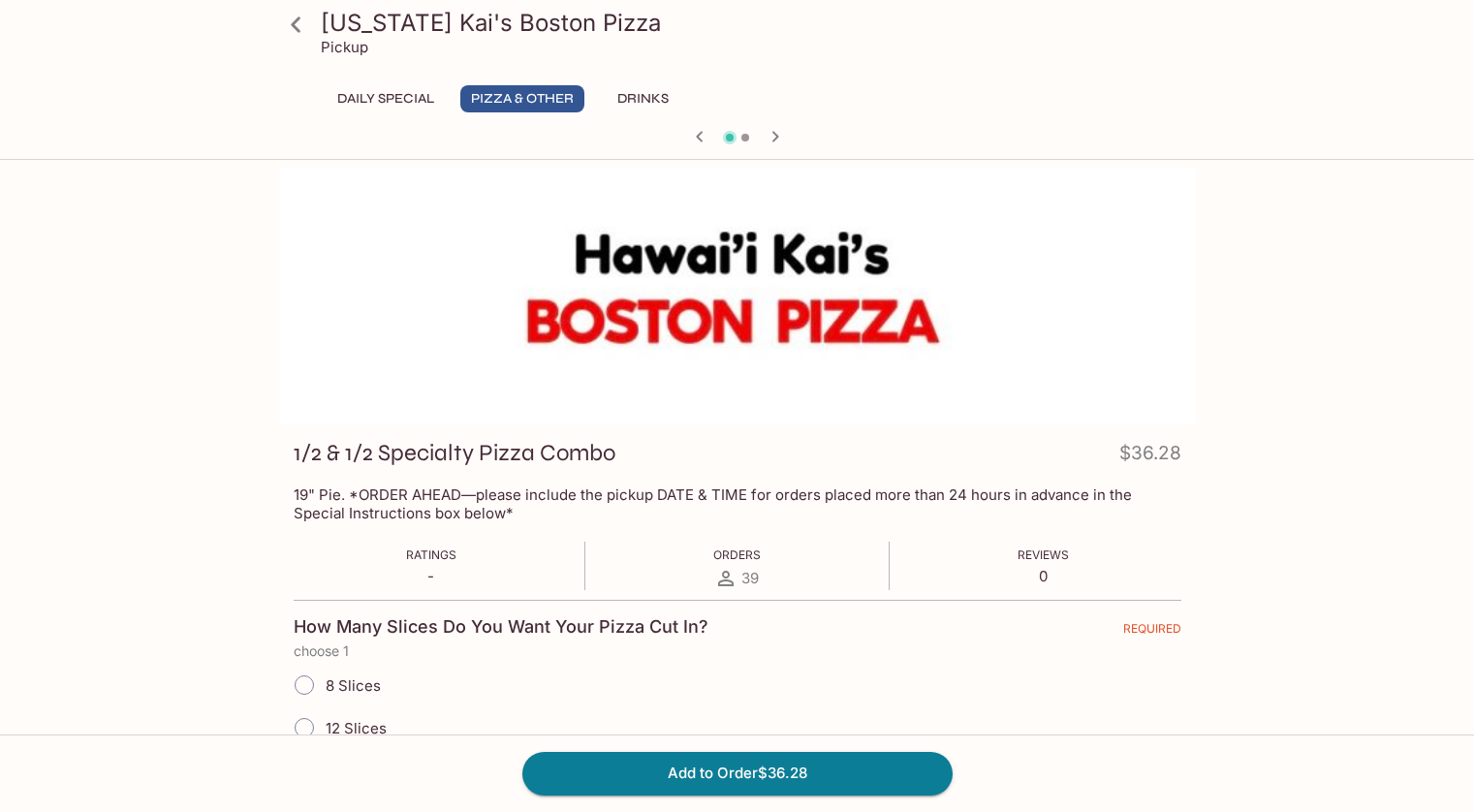
click at [775, 132] on icon "button" at bounding box center [775, 136] width 23 height 23
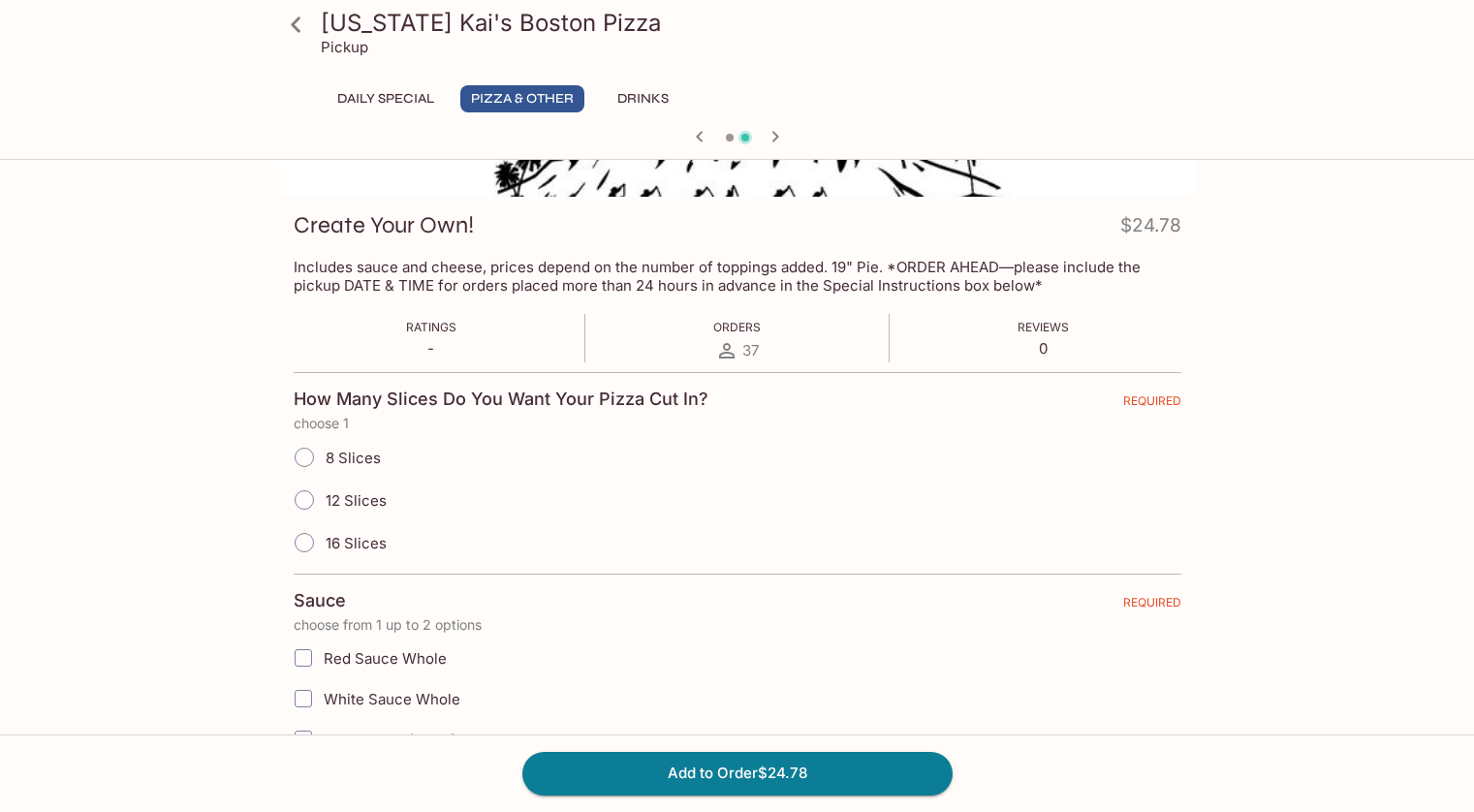
scroll to position [7, 0]
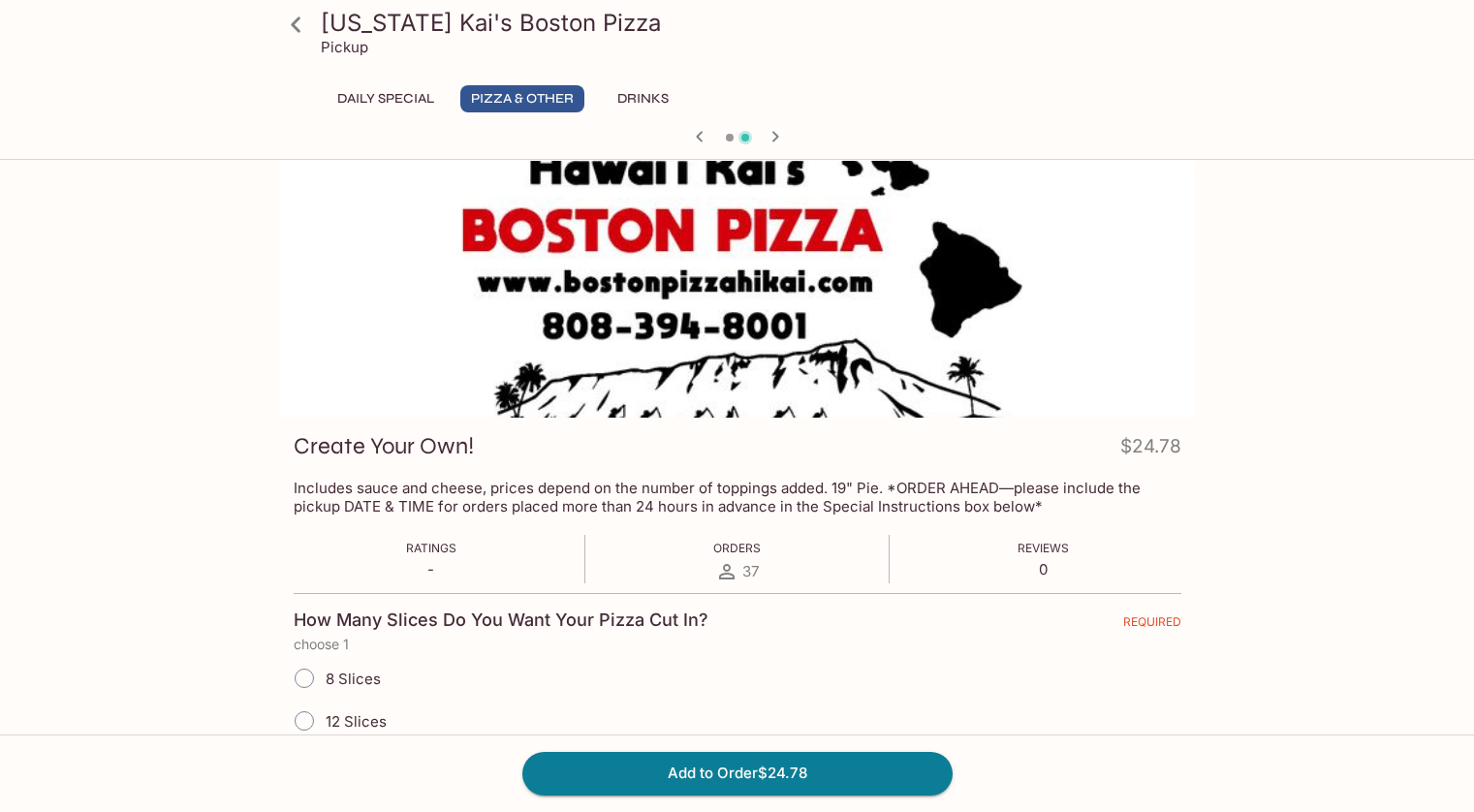
click at [775, 132] on icon "button" at bounding box center [775, 136] width 23 height 23
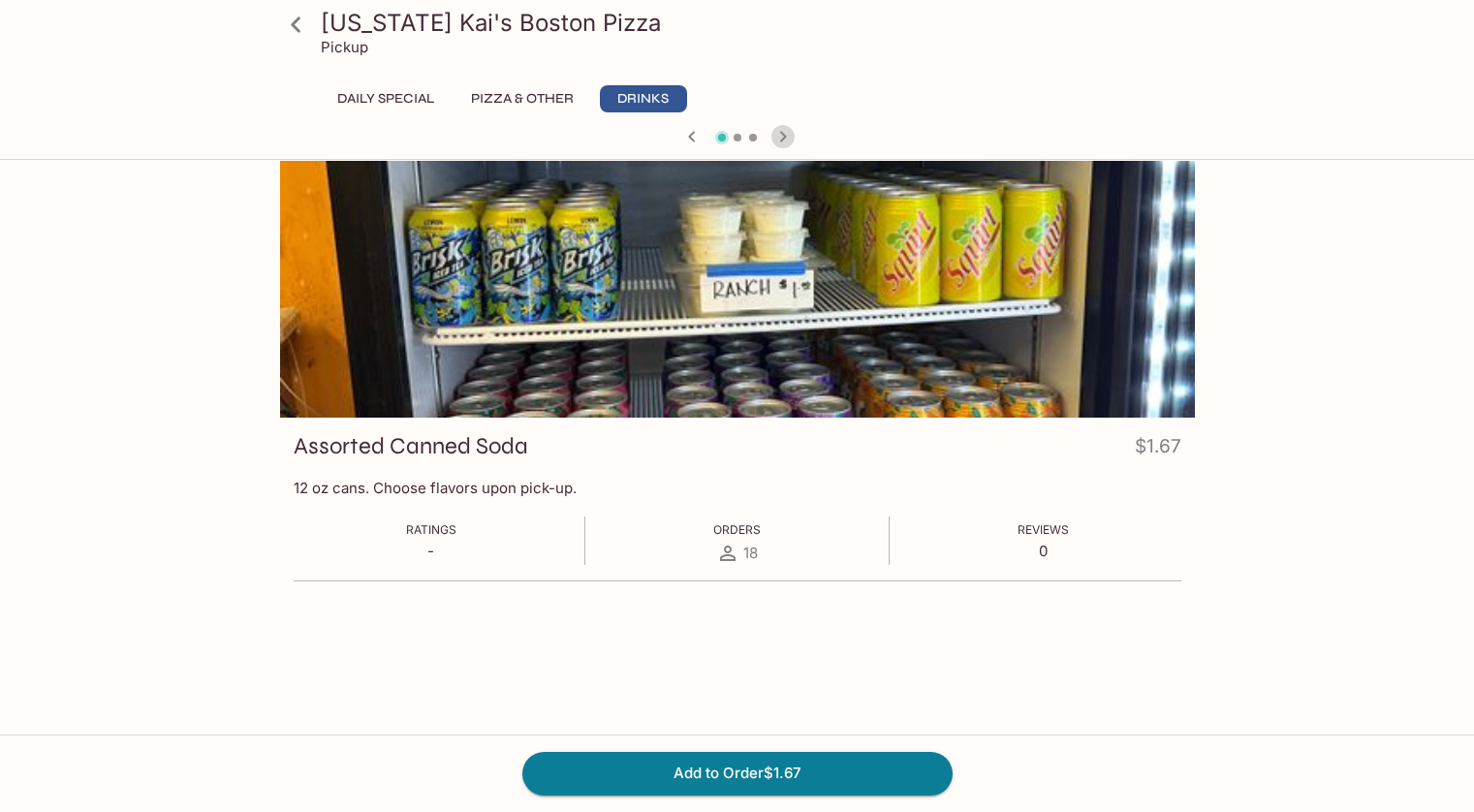
click at [775, 132] on icon "button" at bounding box center [783, 136] width 23 height 23
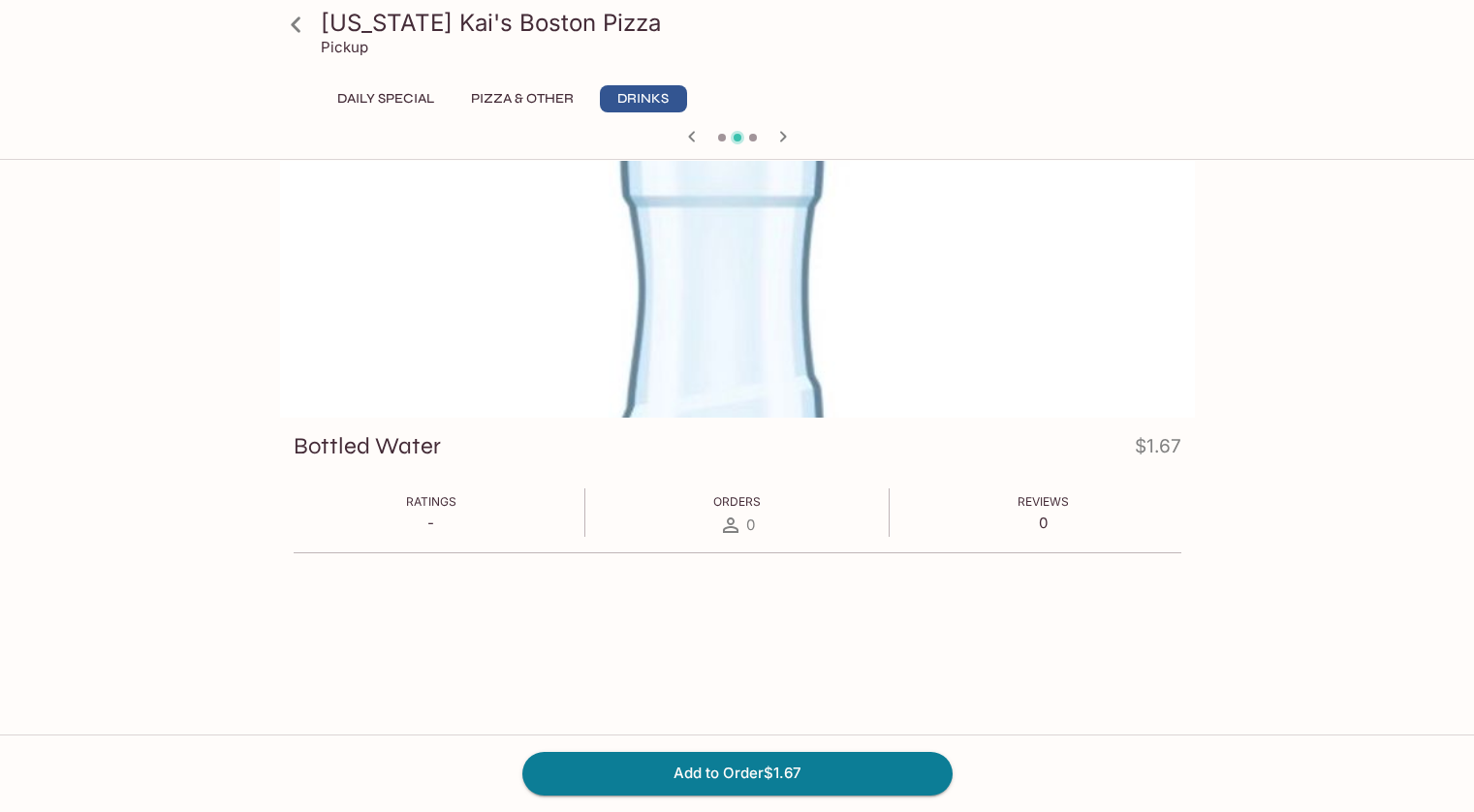
click at [775, 132] on icon "button" at bounding box center [783, 136] width 23 height 23
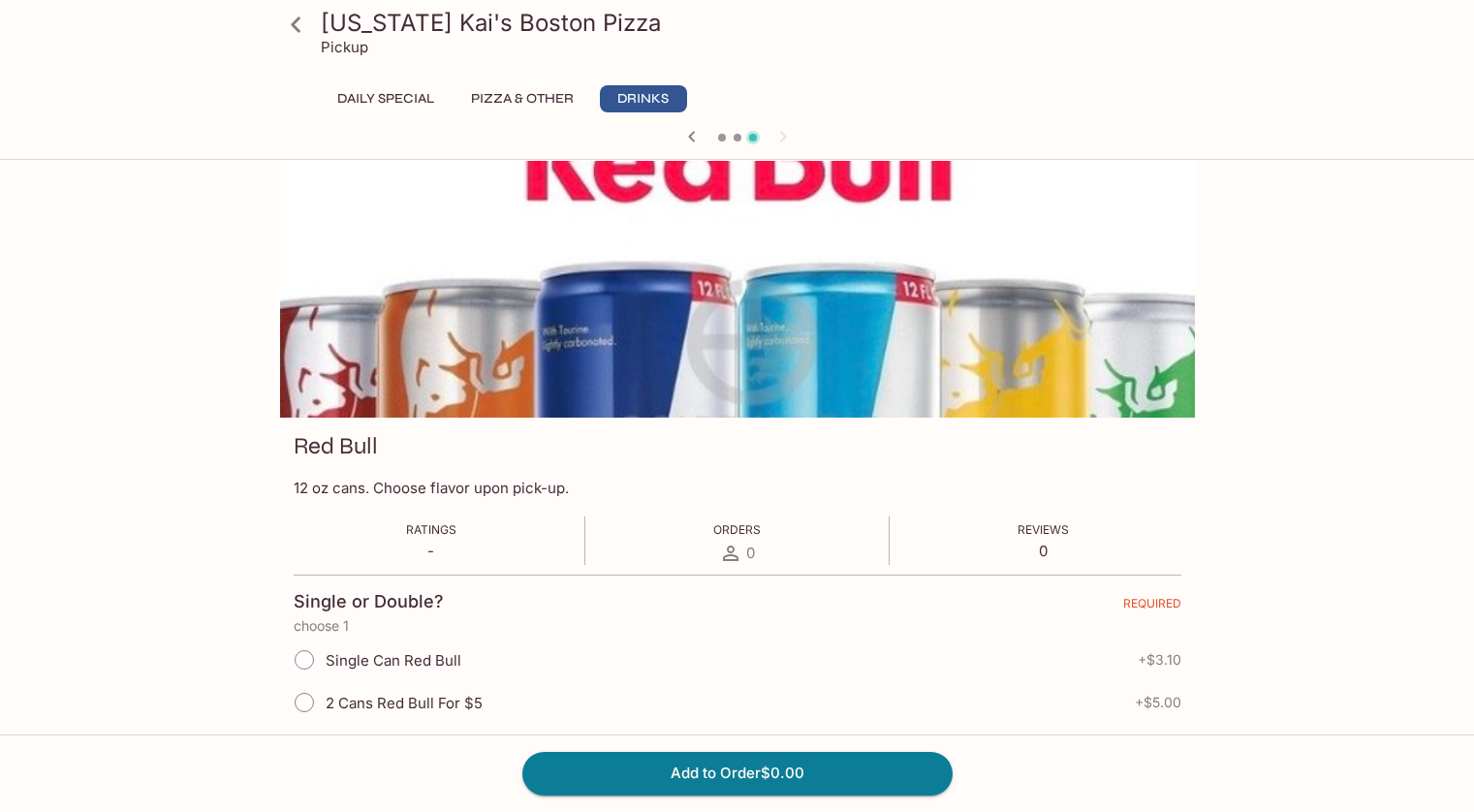
click at [775, 132] on div at bounding box center [737, 138] width 930 height 29
click at [691, 133] on icon "button" at bounding box center [690, 136] width 7 height 11
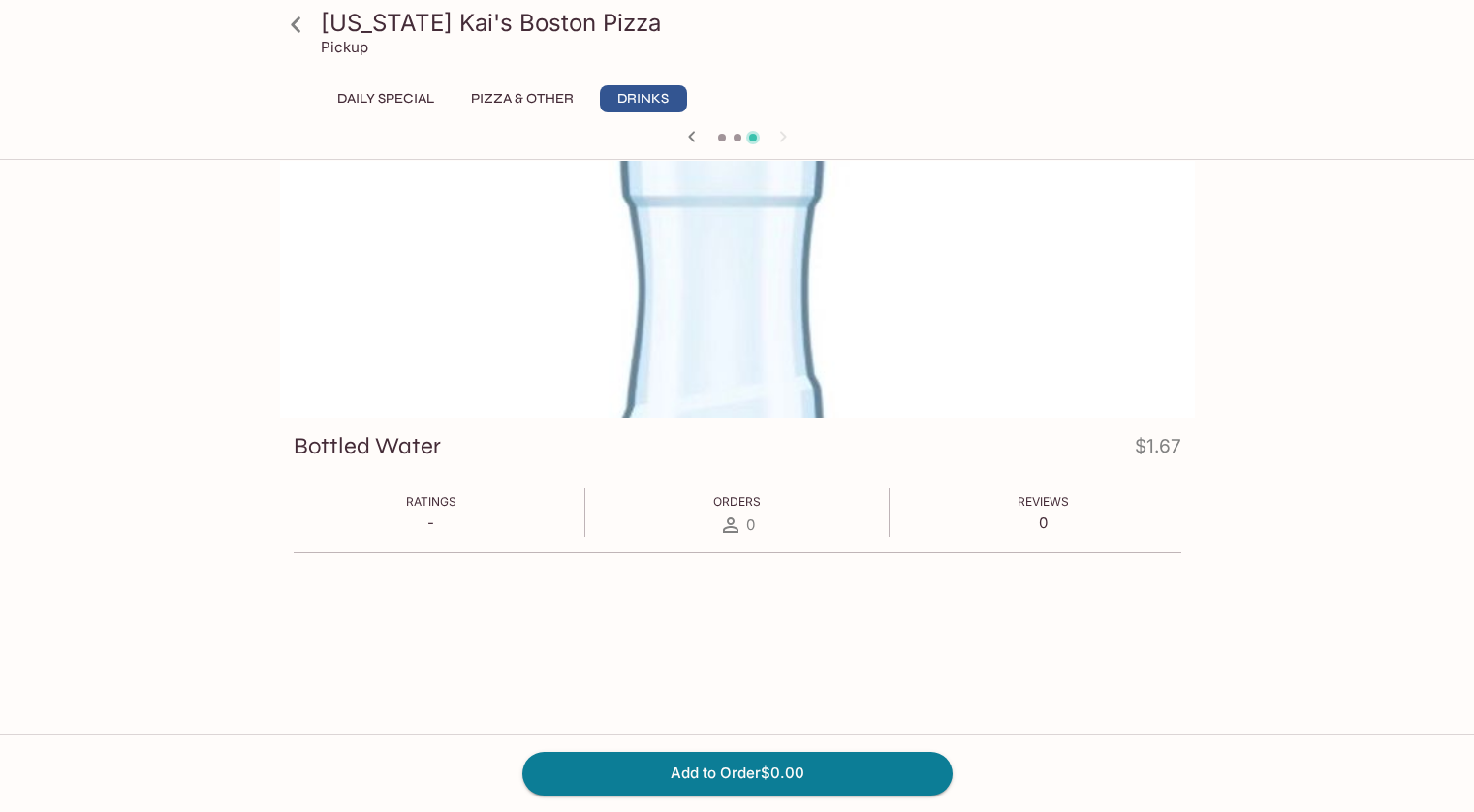
click at [691, 133] on icon "button" at bounding box center [690, 136] width 7 height 11
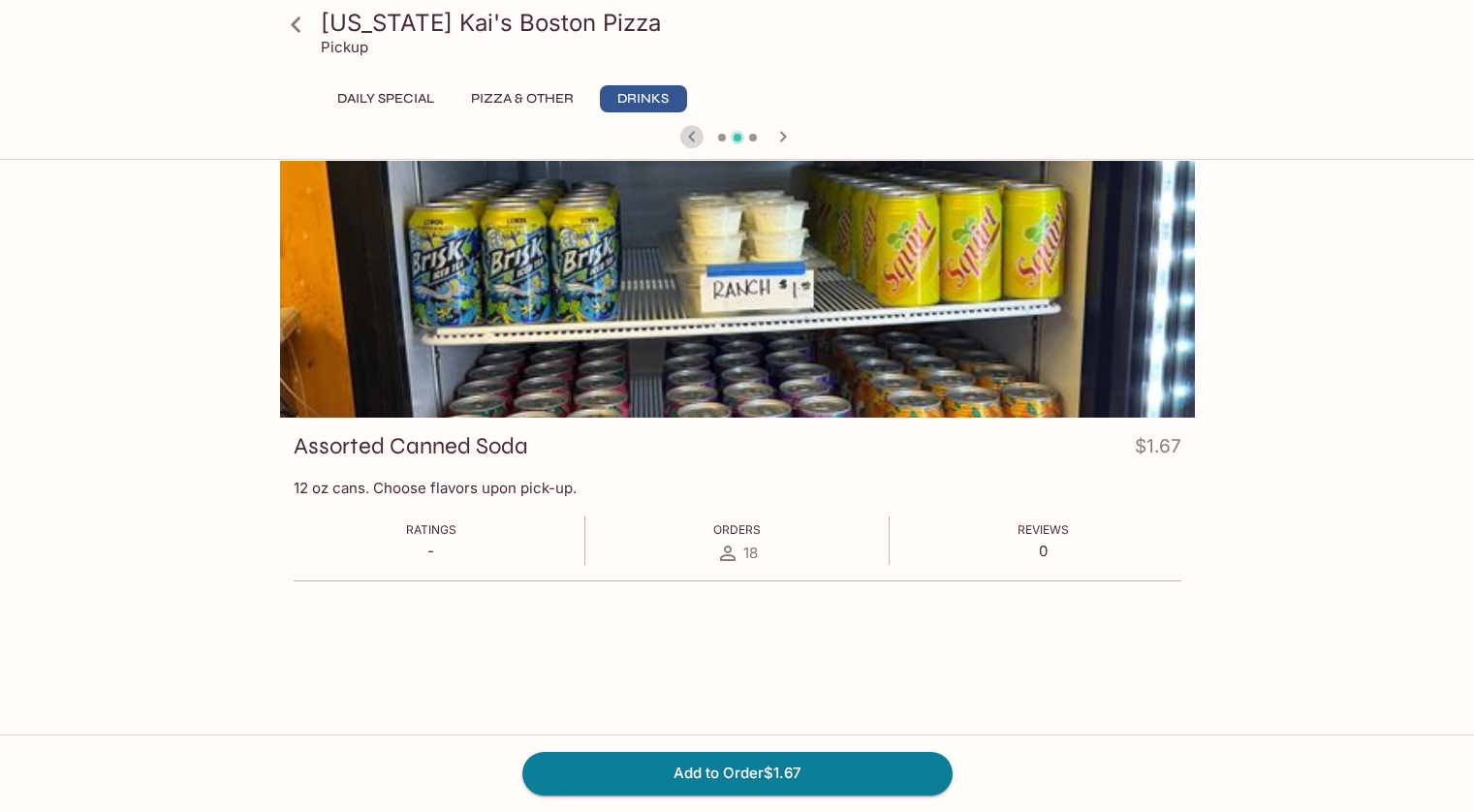
click at [691, 133] on icon "button" at bounding box center [690, 136] width 7 height 11
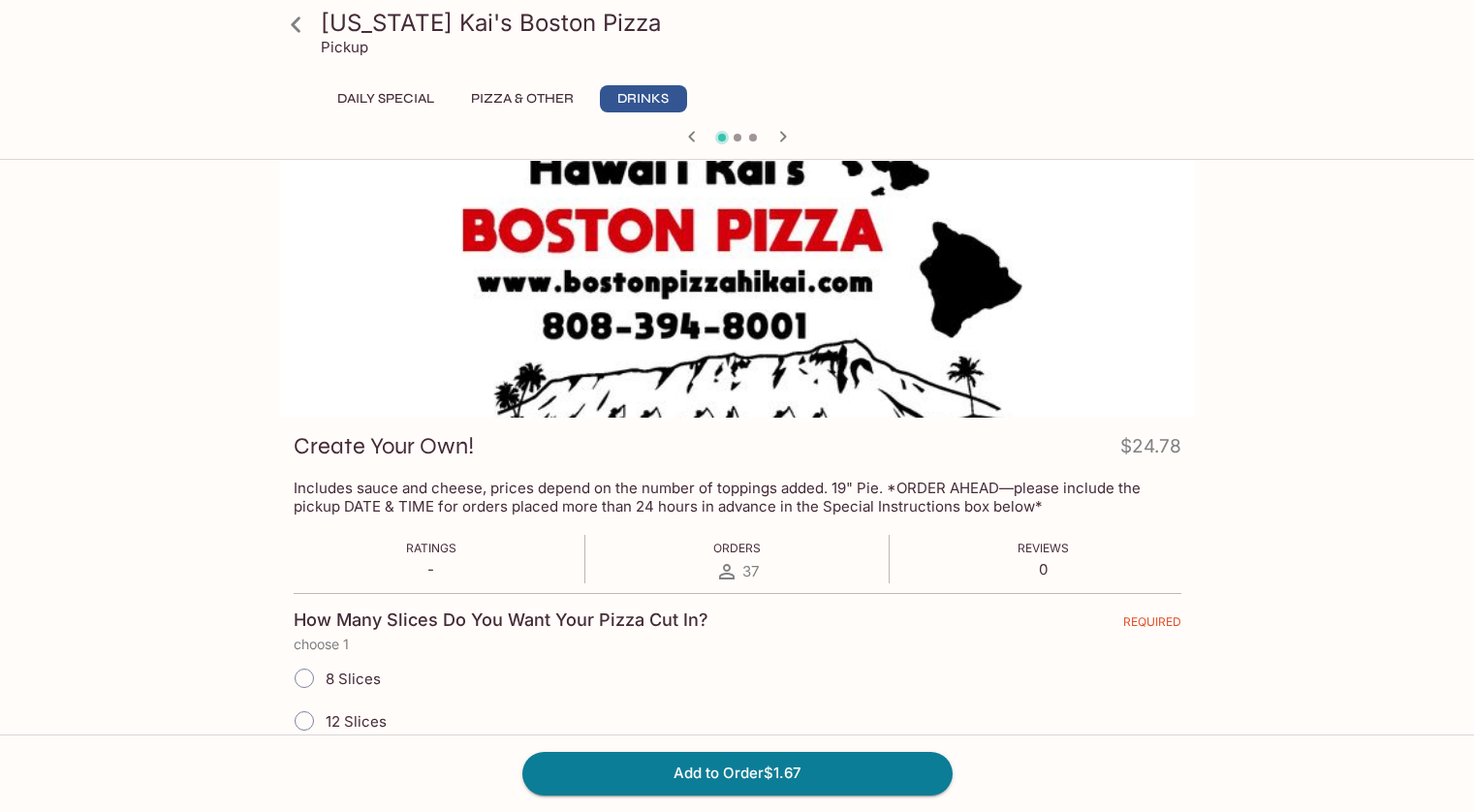
click at [691, 133] on icon "button" at bounding box center [691, 136] width 23 height 23
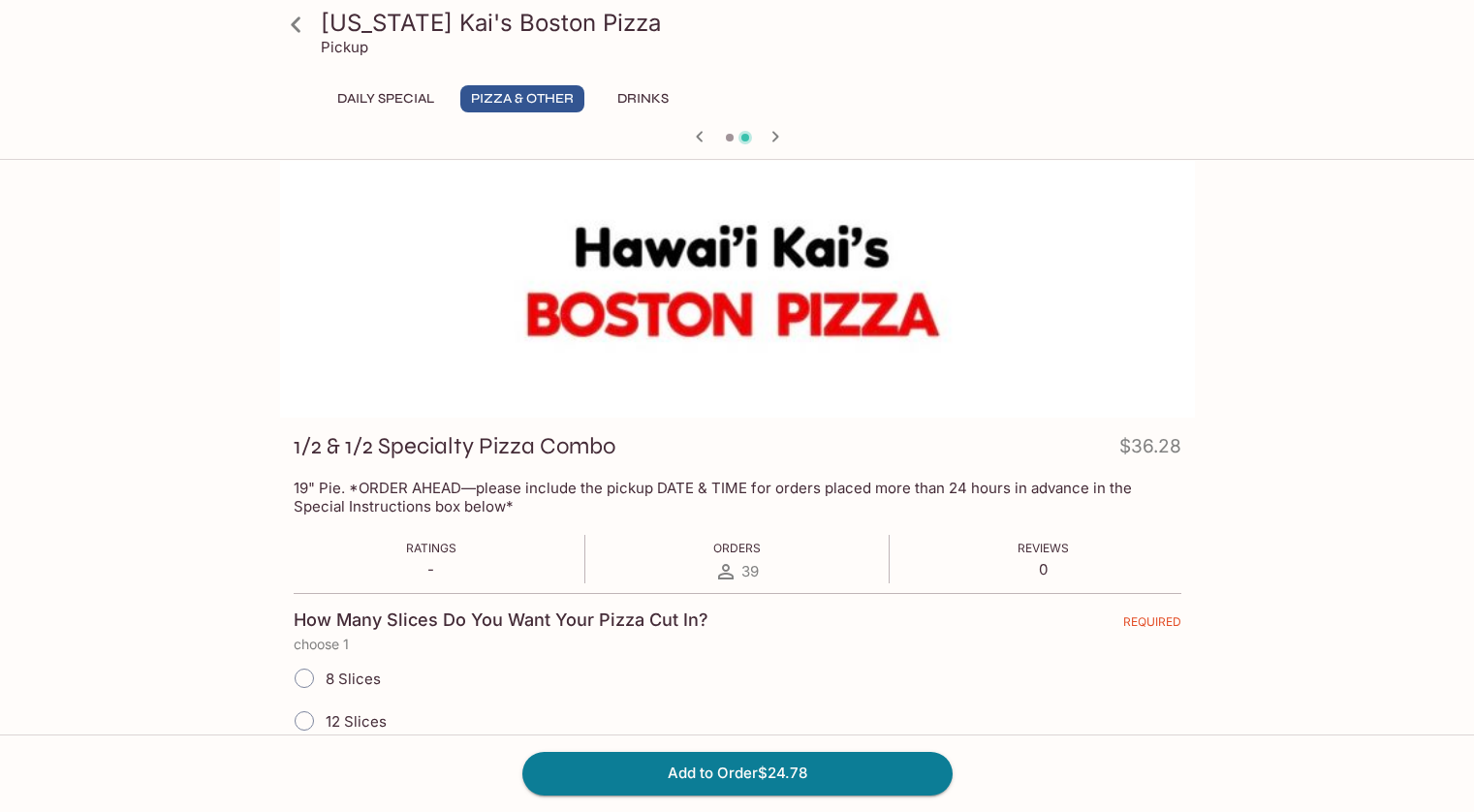
click at [691, 133] on icon "button" at bounding box center [698, 136] width 23 height 23
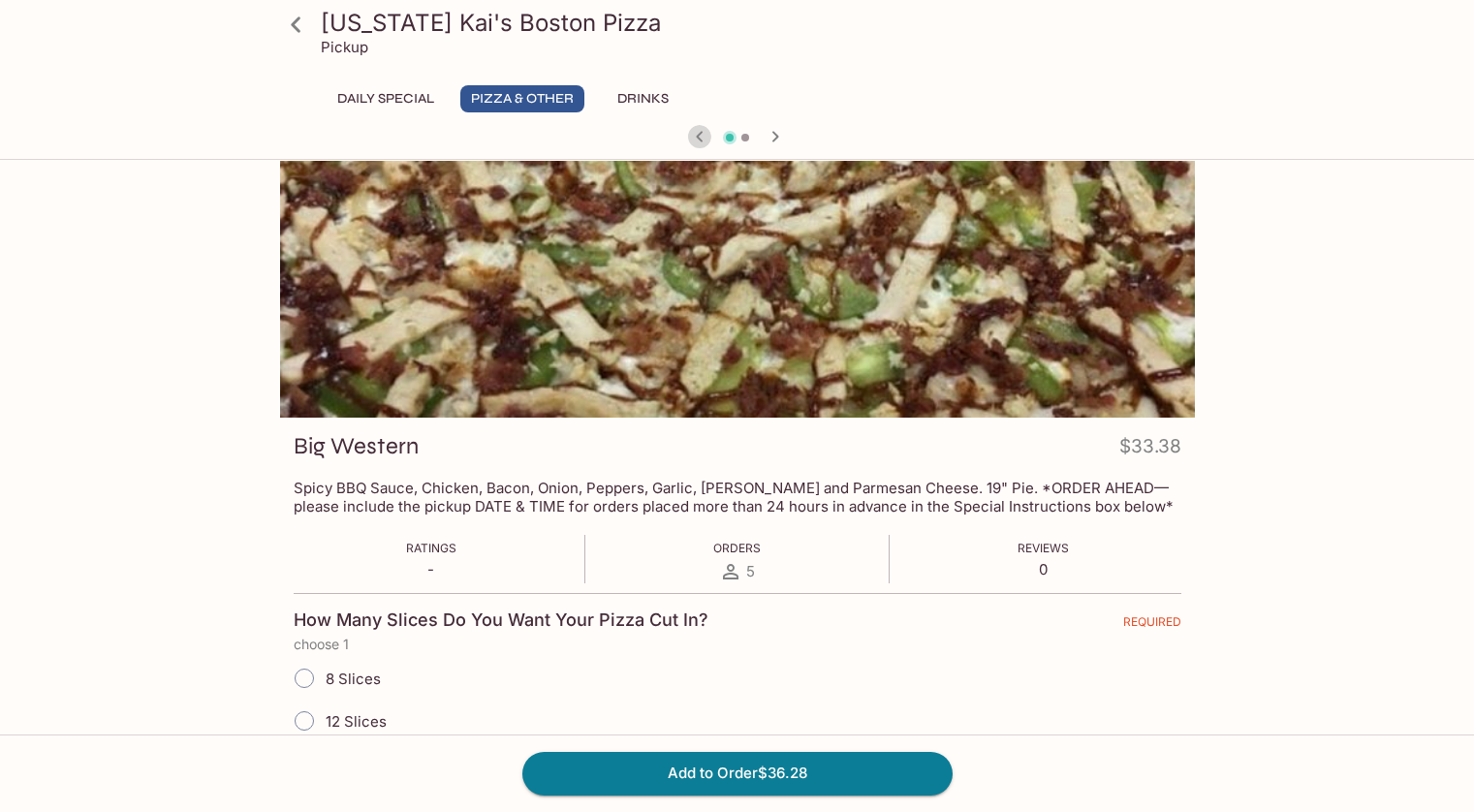
click at [691, 133] on div at bounding box center [737, 138] width 930 height 29
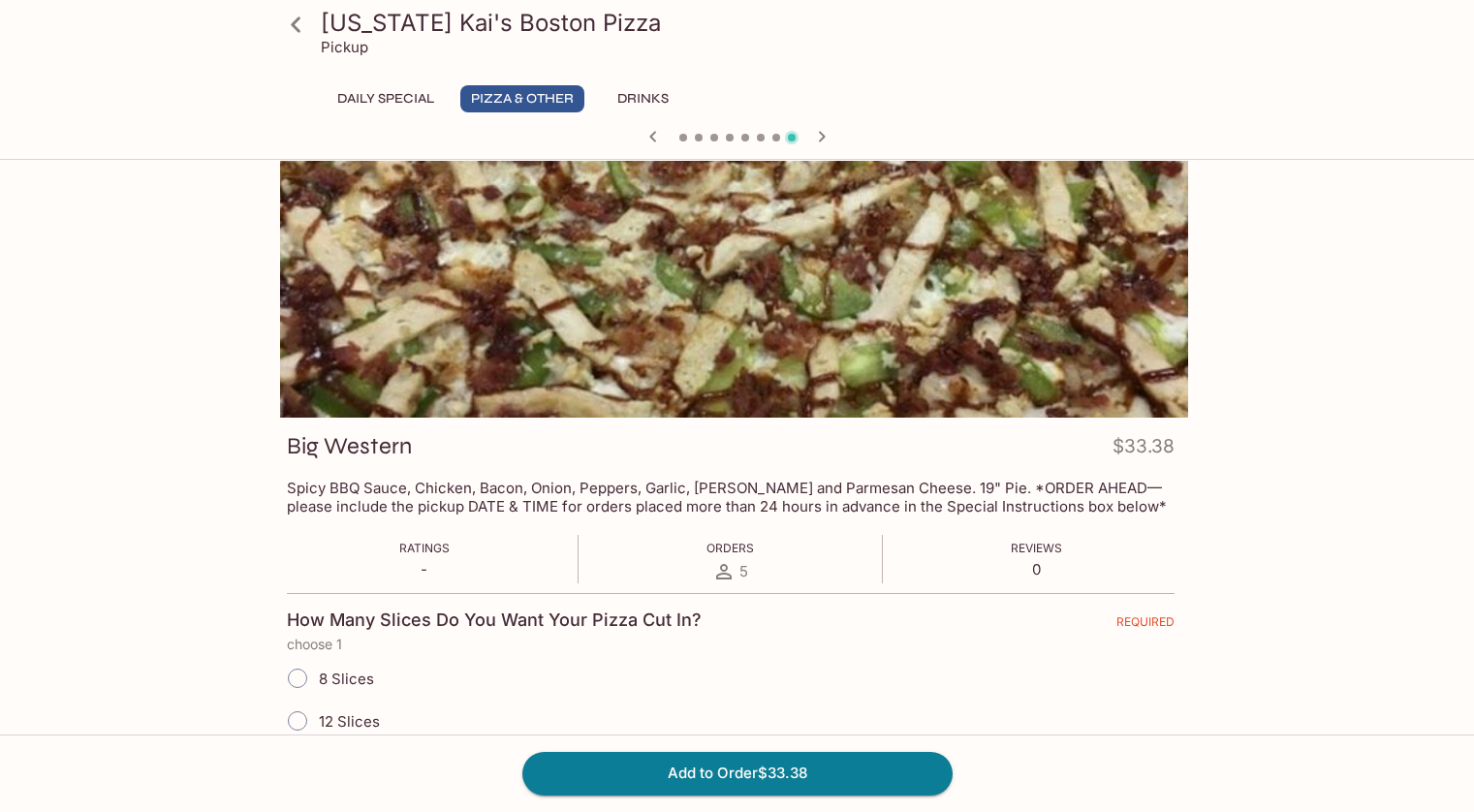
click at [299, 488] on p "Spicy BBQ Sauce, Chicken, Bacon, Onion, Peppers, Garlic, [PERSON_NAME] and Parm…" at bounding box center [731, 496] width 888 height 37
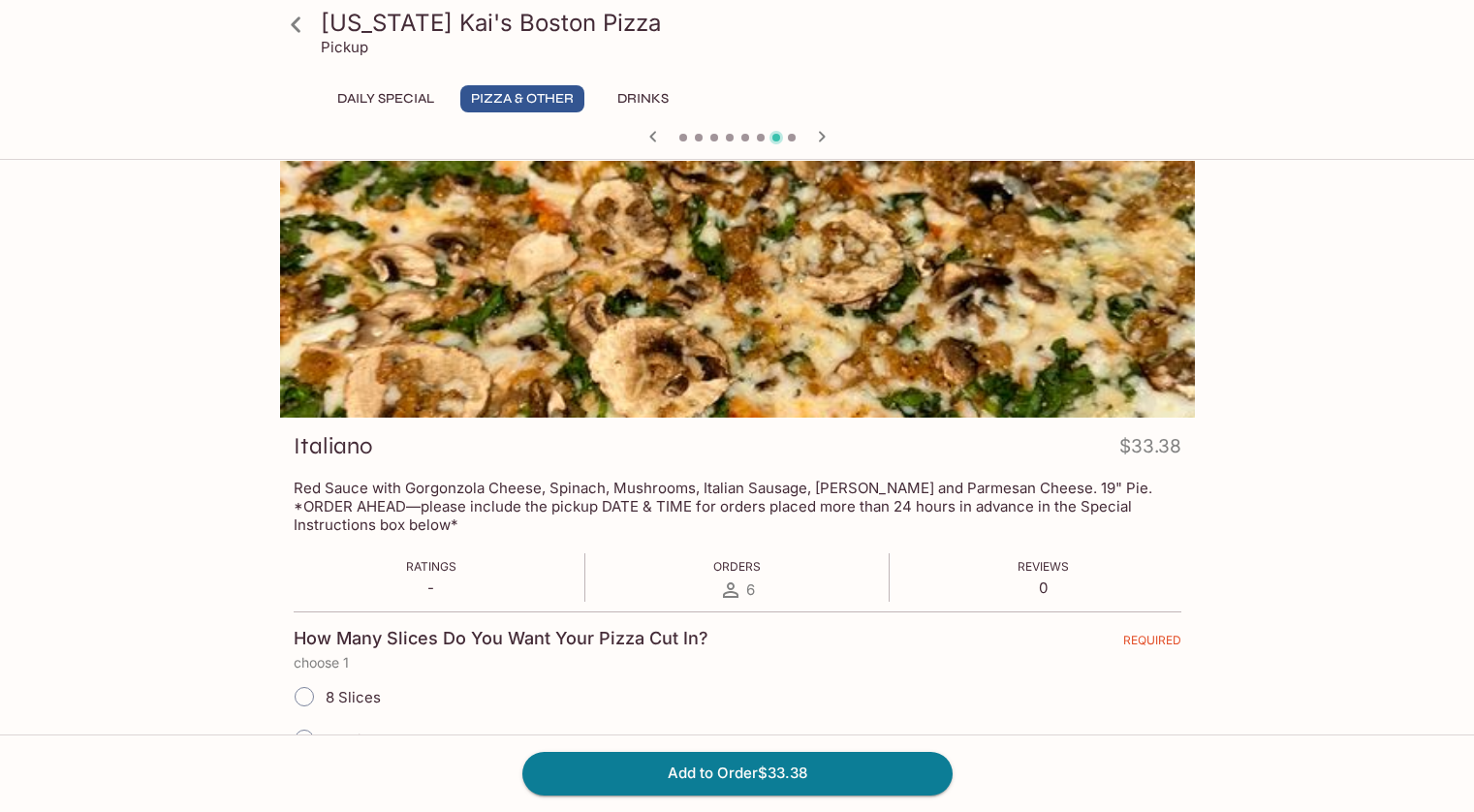
click at [650, 135] on icon "button" at bounding box center [652, 136] width 7 height 11
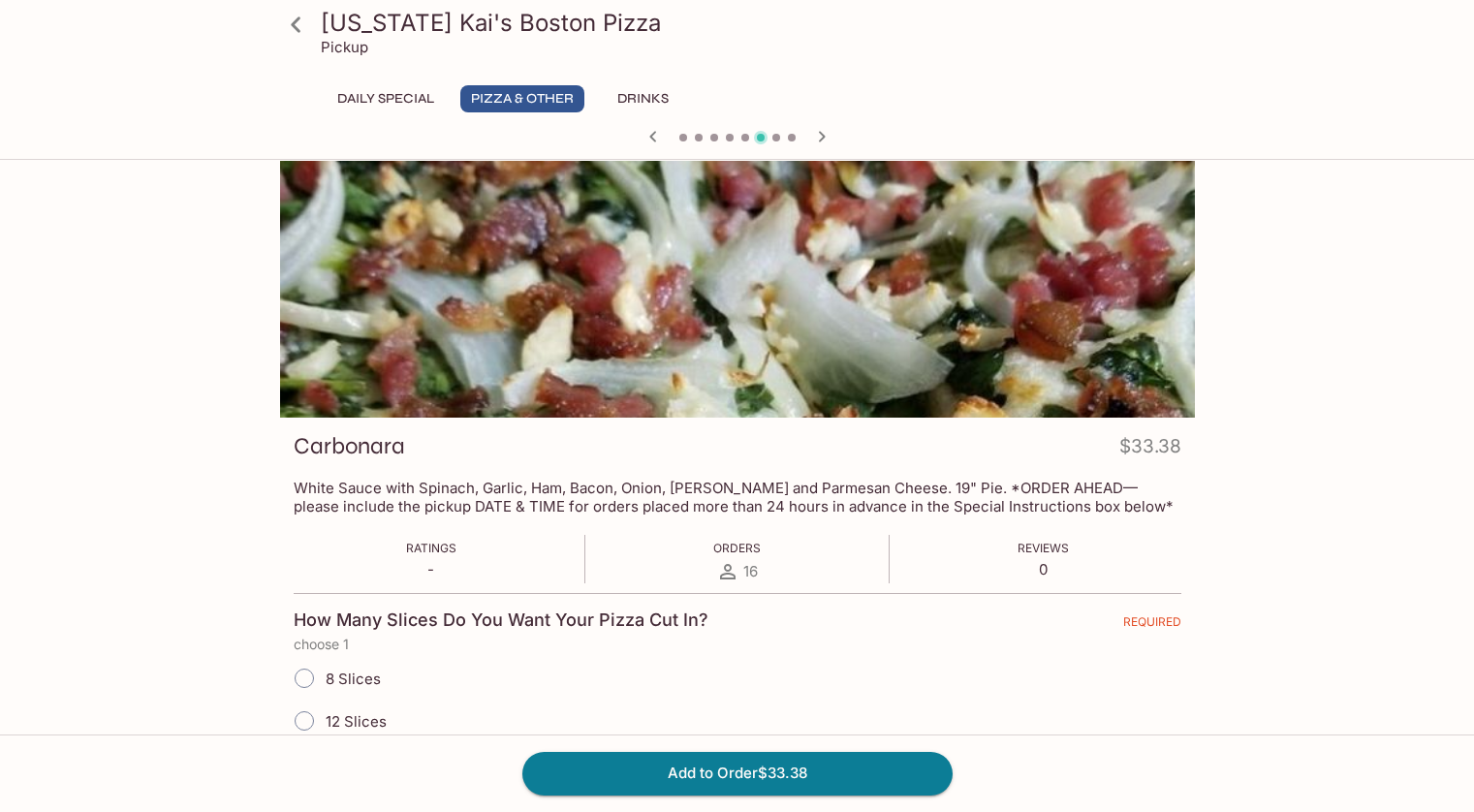
click at [650, 135] on icon "button" at bounding box center [652, 136] width 7 height 11
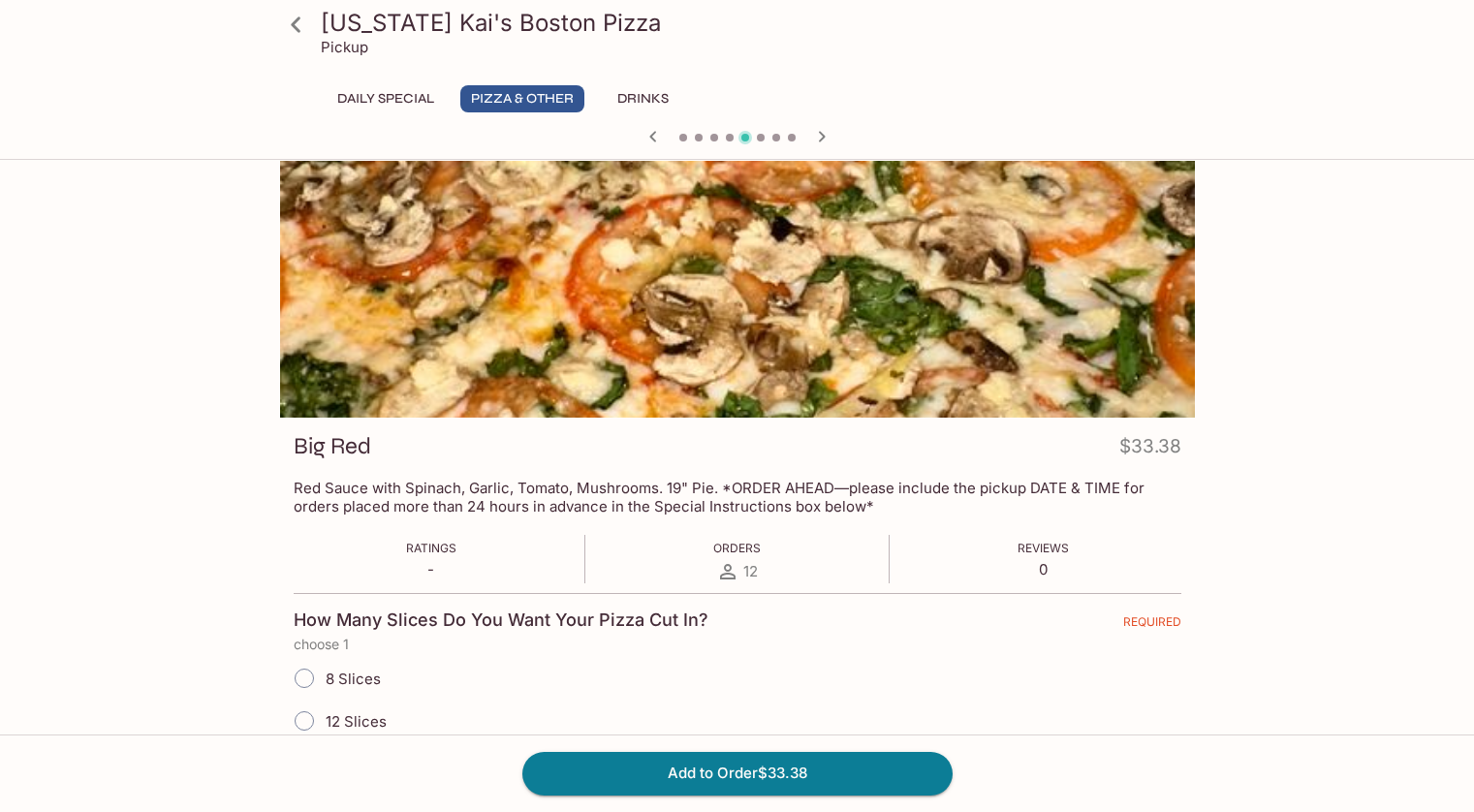
click at [650, 135] on icon "button" at bounding box center [652, 136] width 7 height 11
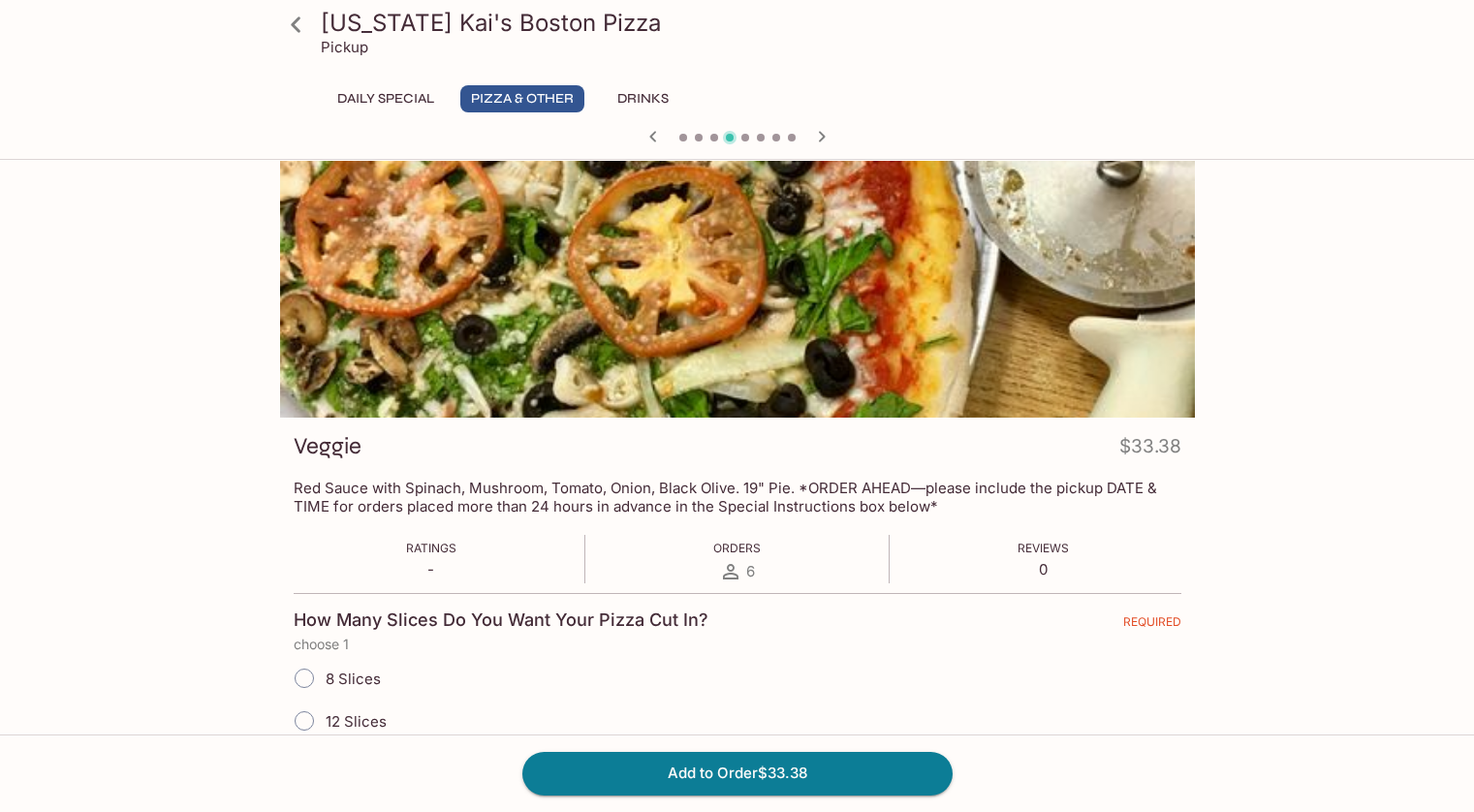
click at [650, 135] on icon "button" at bounding box center [652, 136] width 7 height 11
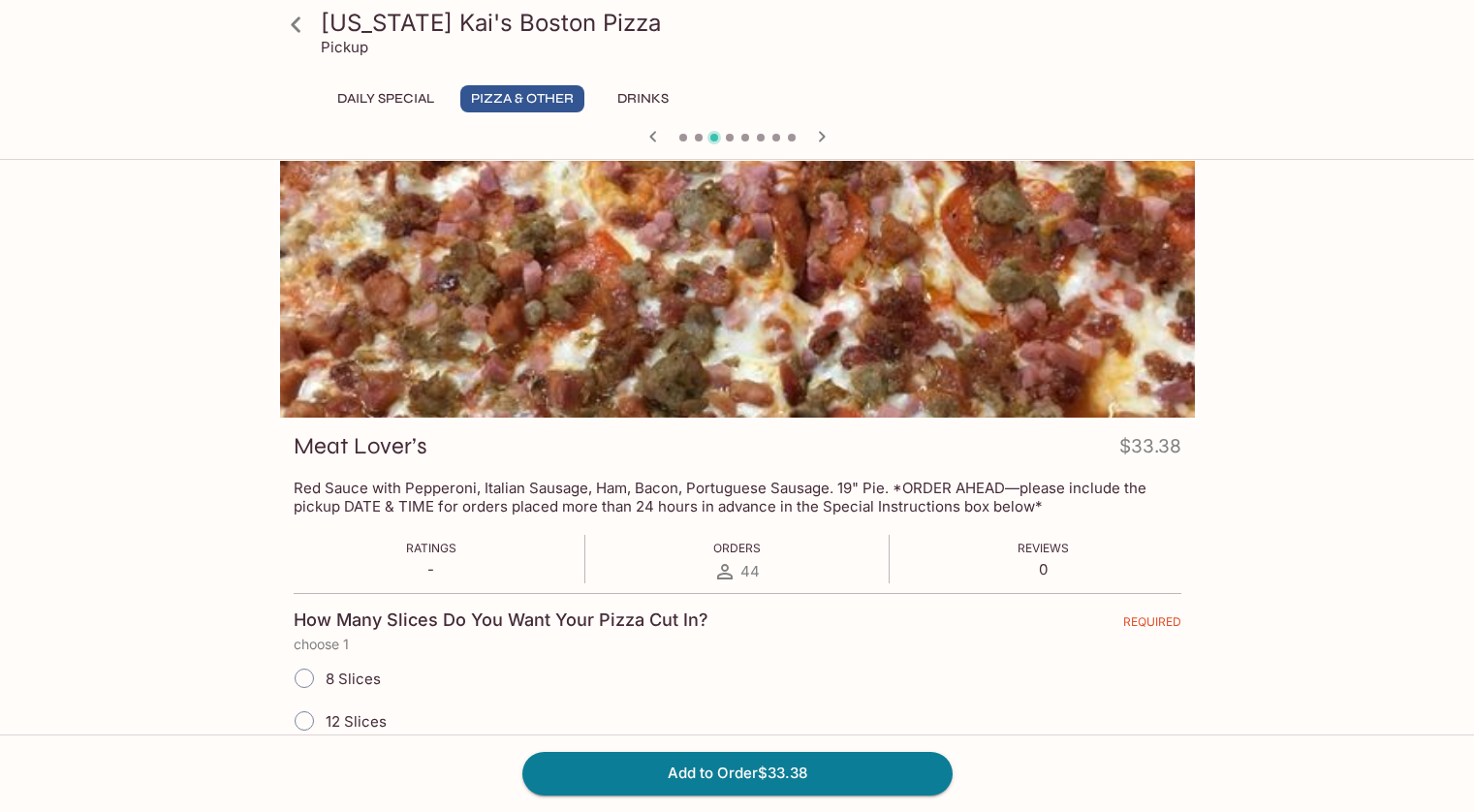
click at [650, 135] on icon "button" at bounding box center [652, 136] width 7 height 11
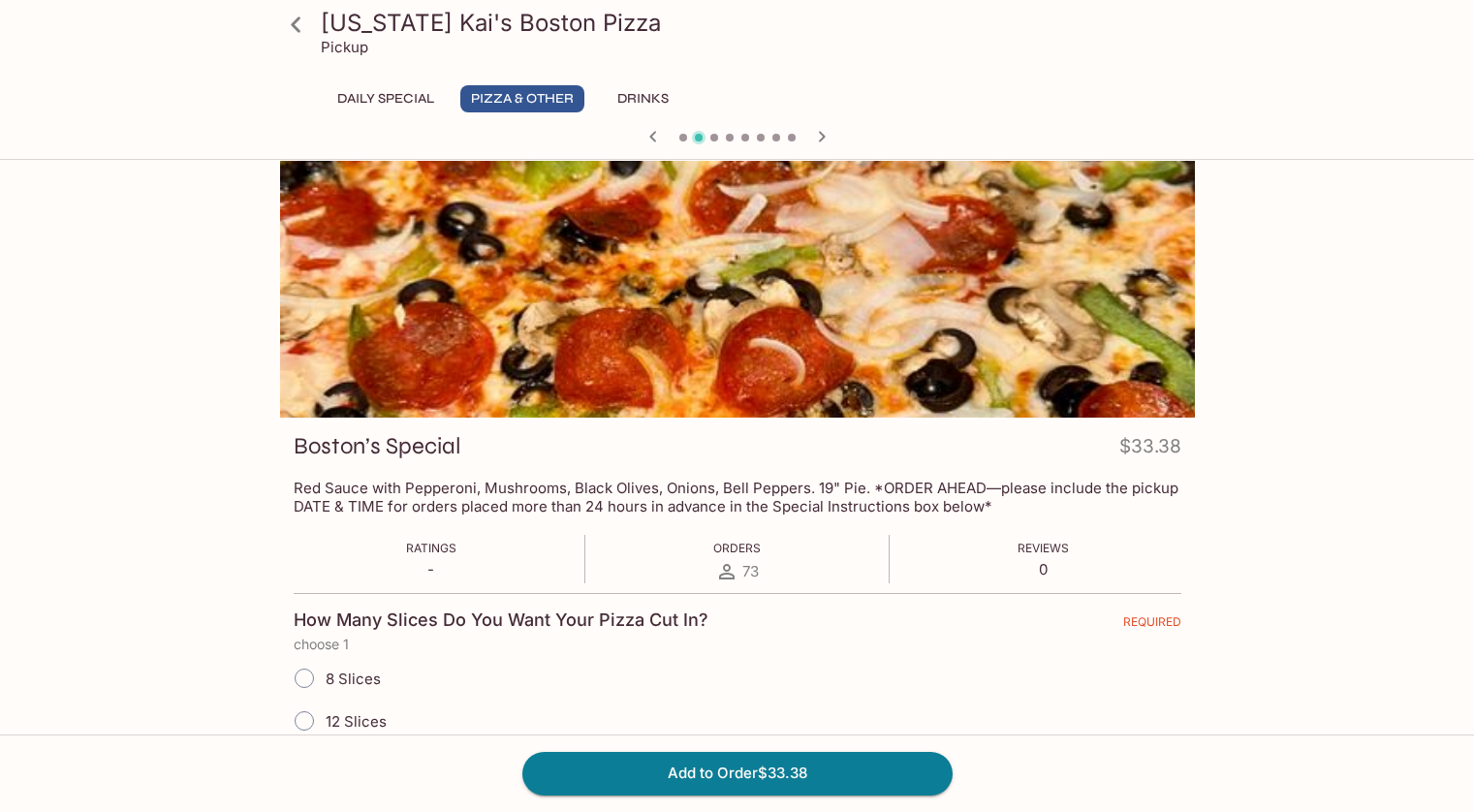
click at [651, 139] on icon "button" at bounding box center [652, 136] width 7 height 11
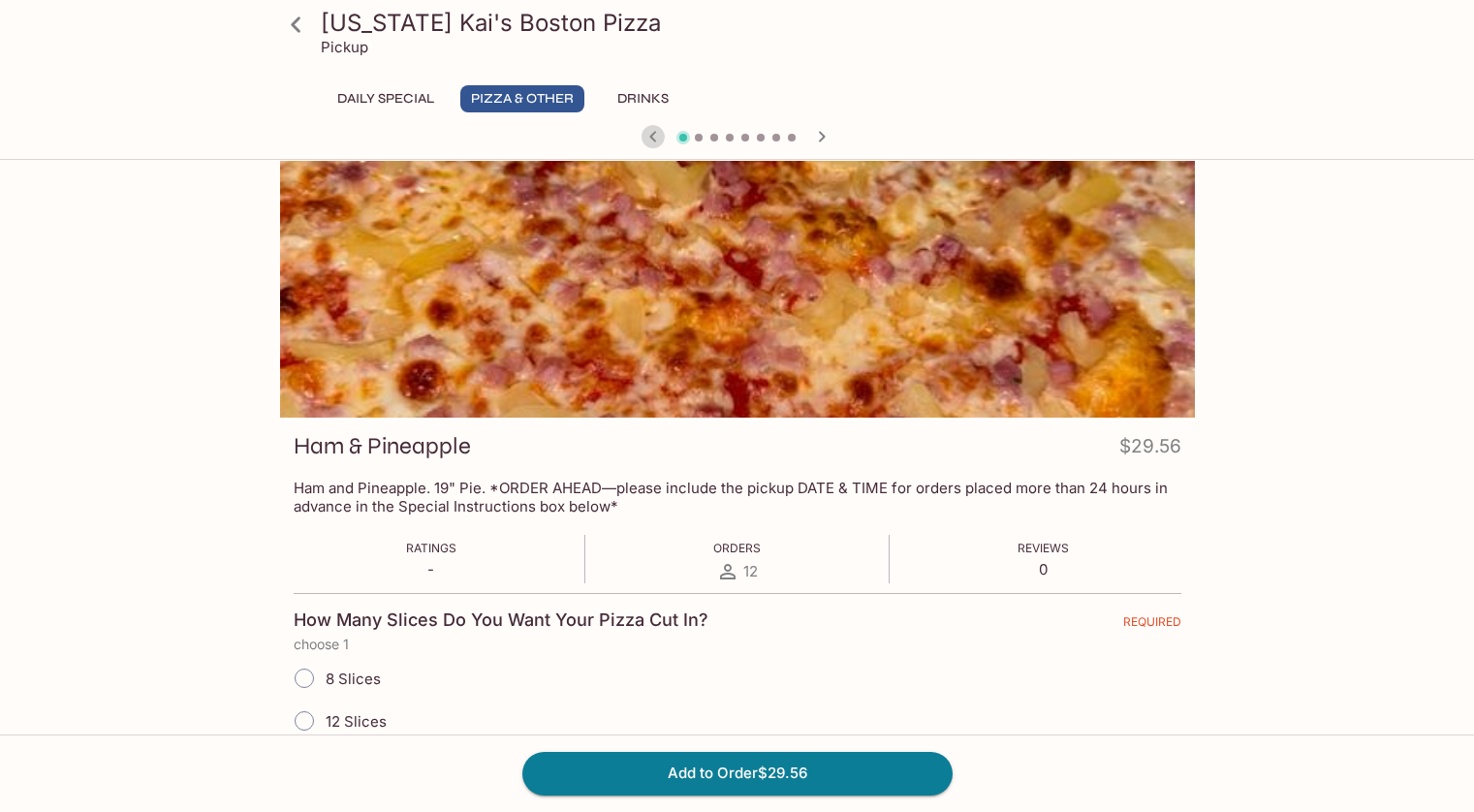
click at [651, 139] on icon "button" at bounding box center [652, 136] width 7 height 11
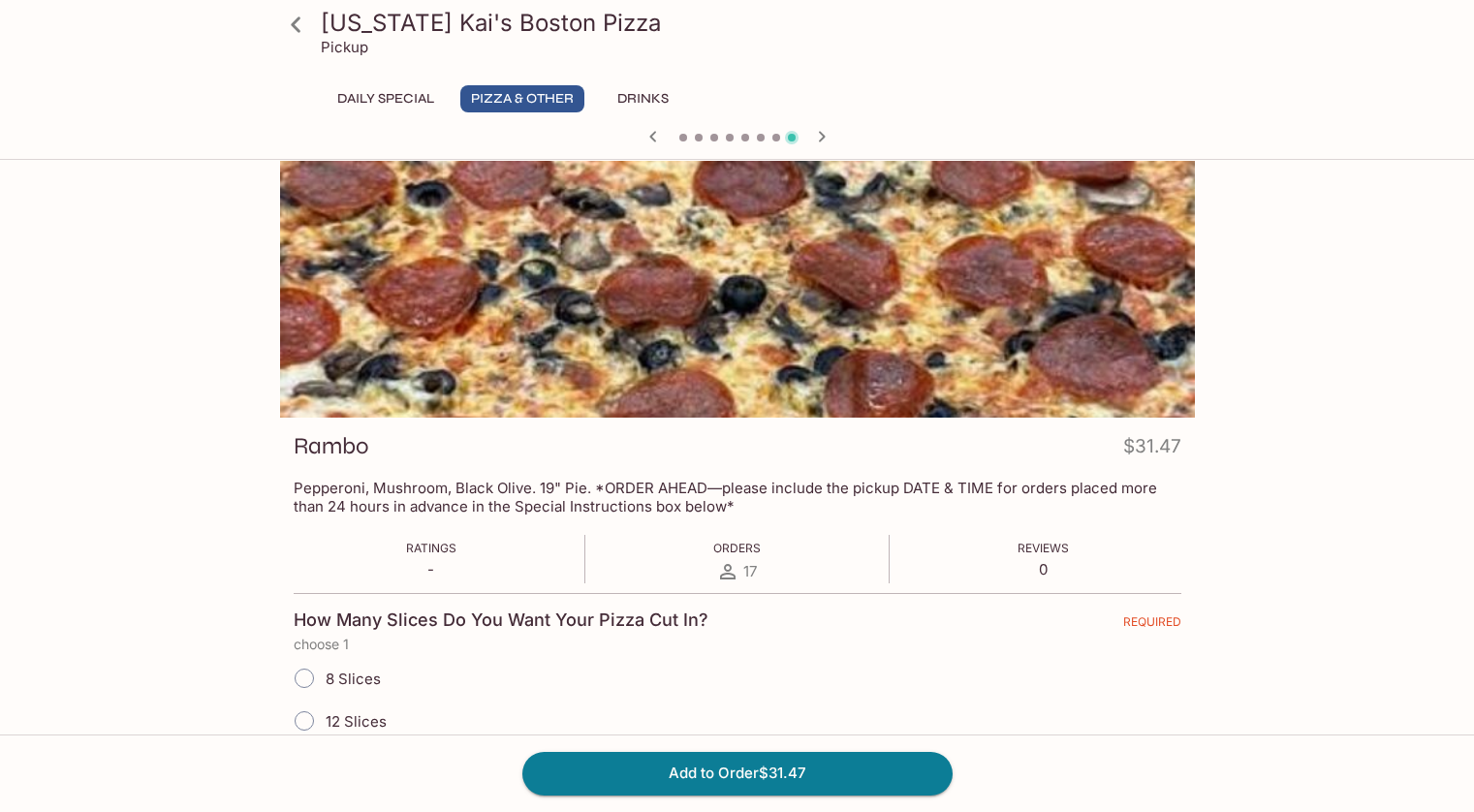
click at [819, 145] on icon "button" at bounding box center [821, 136] width 23 height 23
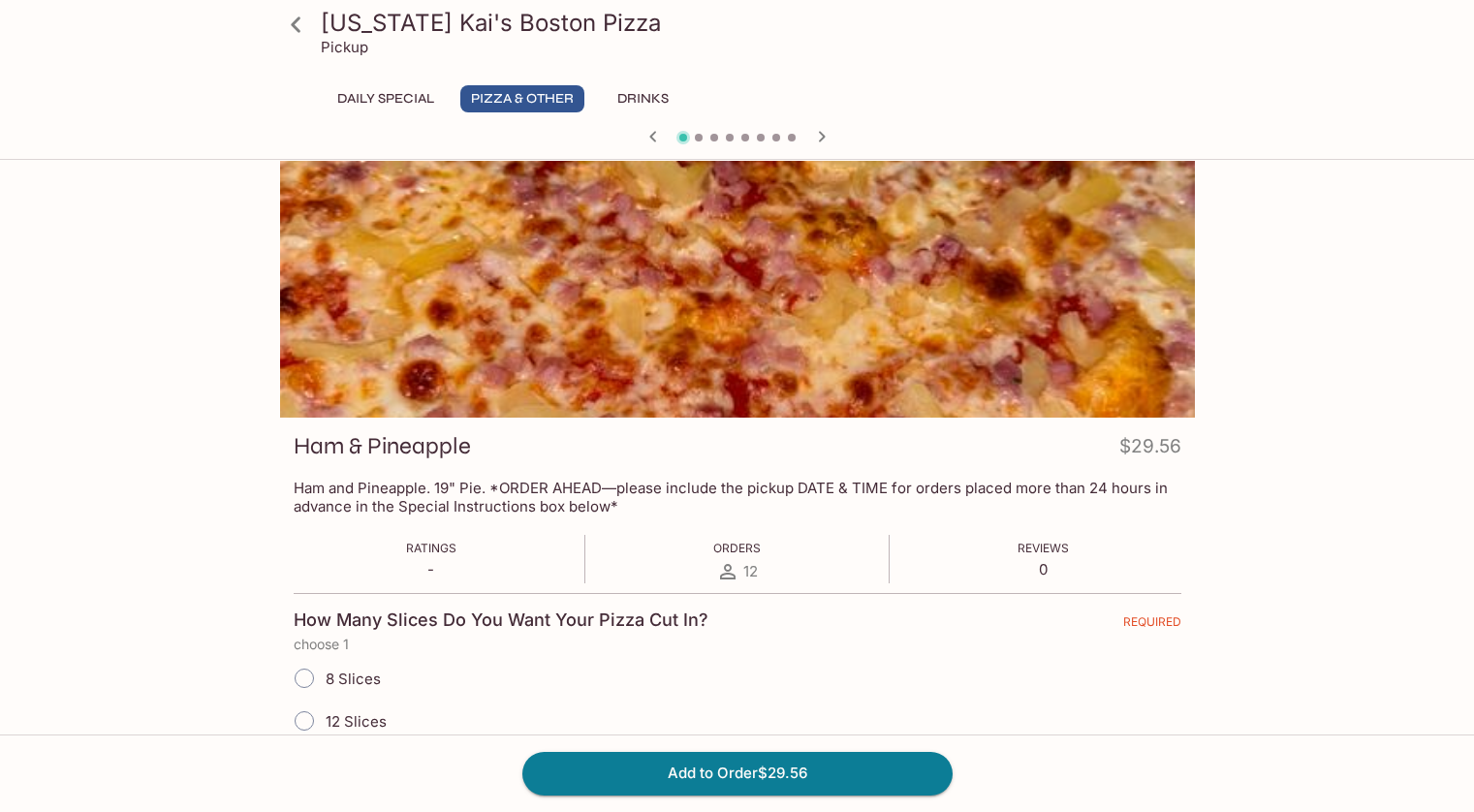
click at [819, 145] on icon "button" at bounding box center [821, 136] width 23 height 23
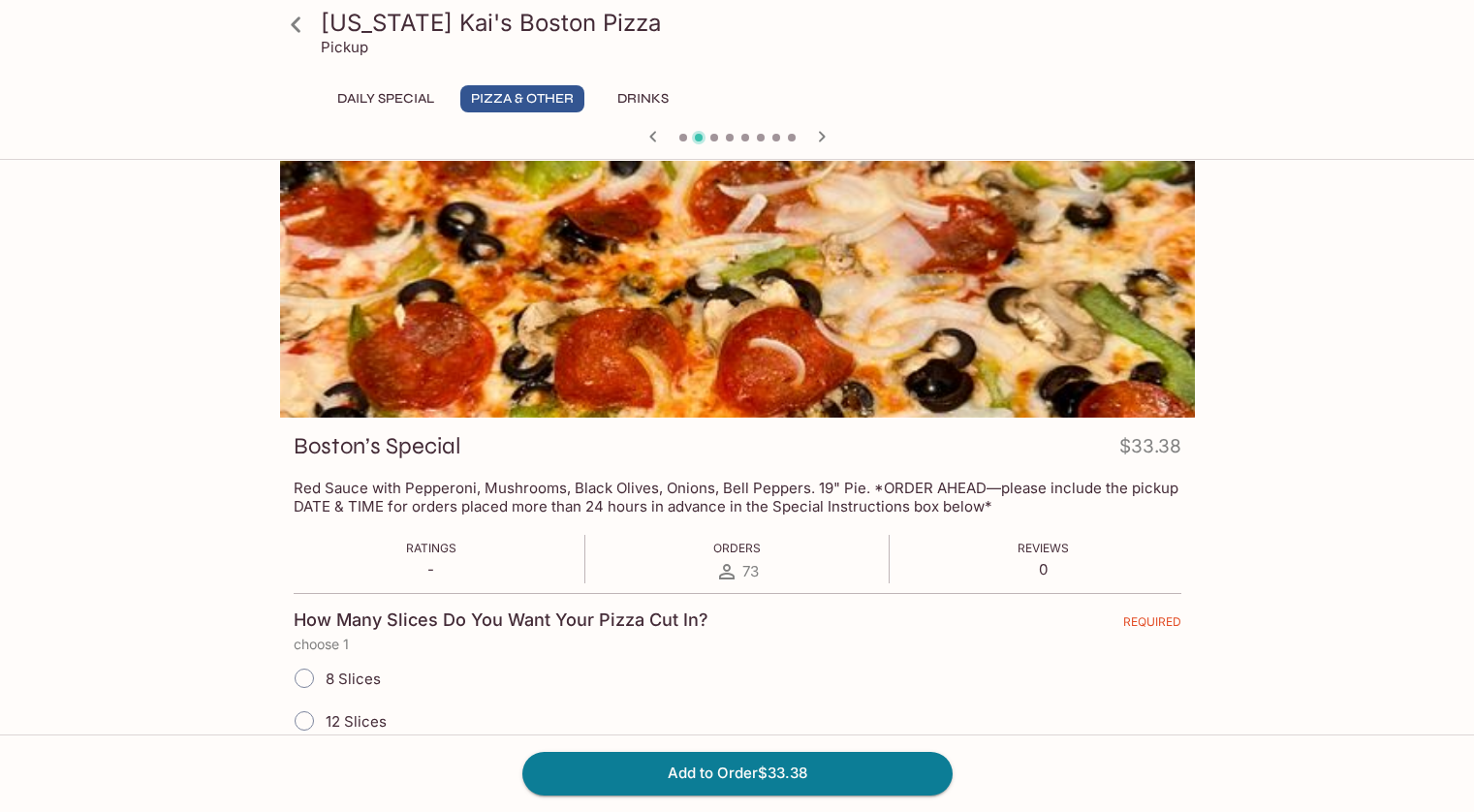
click at [652, 138] on icon "button" at bounding box center [652, 136] width 7 height 11
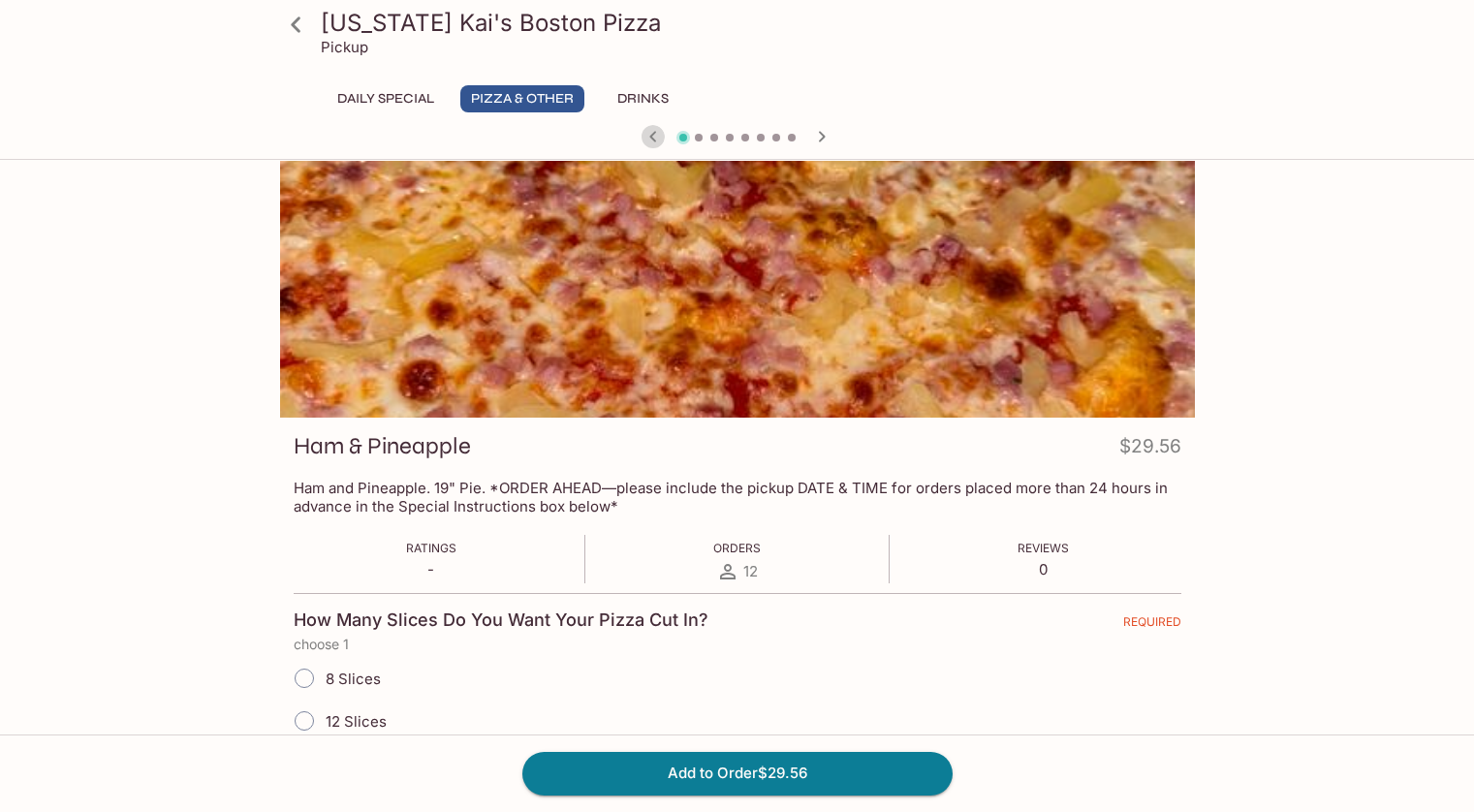
click at [652, 138] on icon "button" at bounding box center [652, 136] width 7 height 11
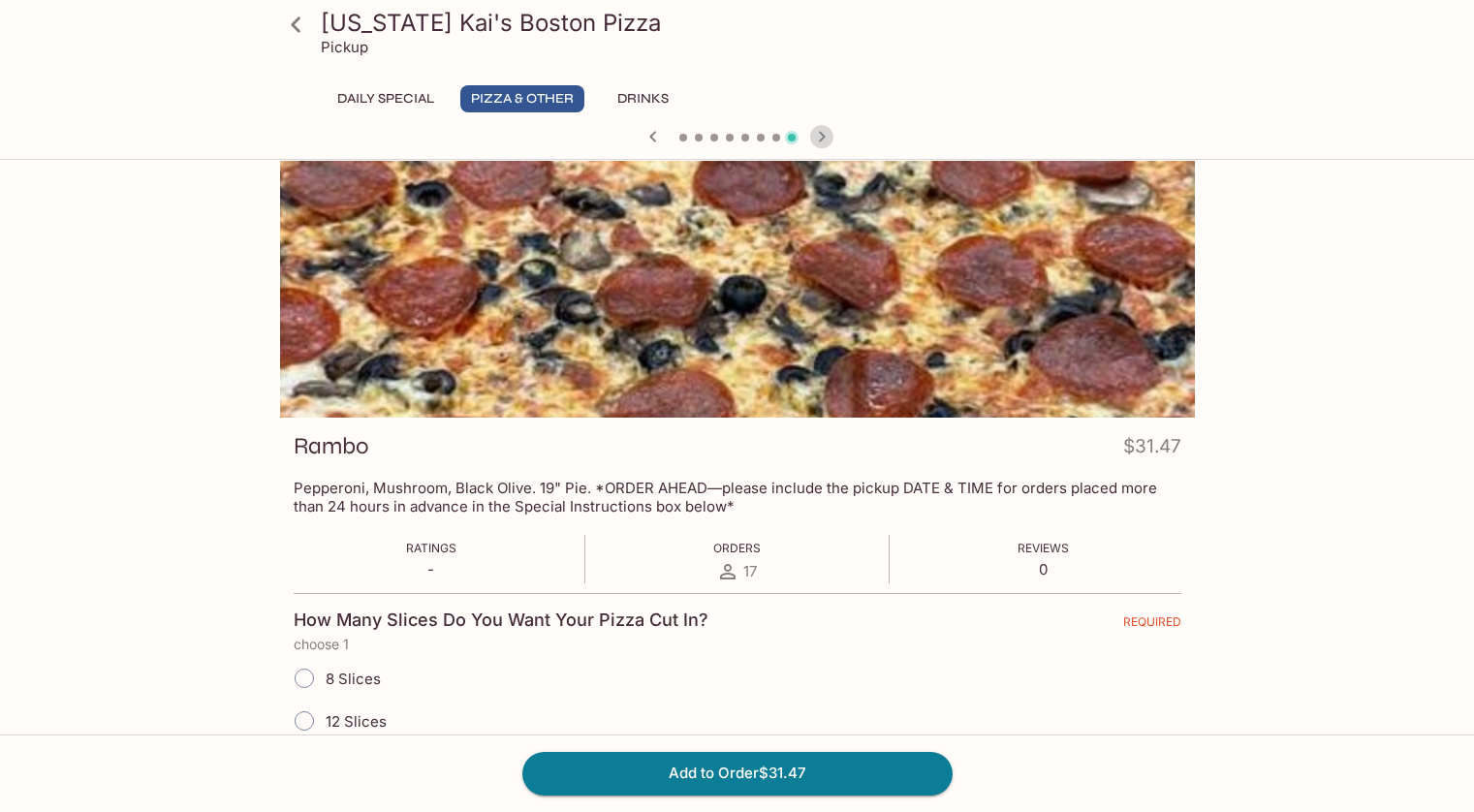
click at [819, 132] on icon "button" at bounding box center [821, 136] width 7 height 11
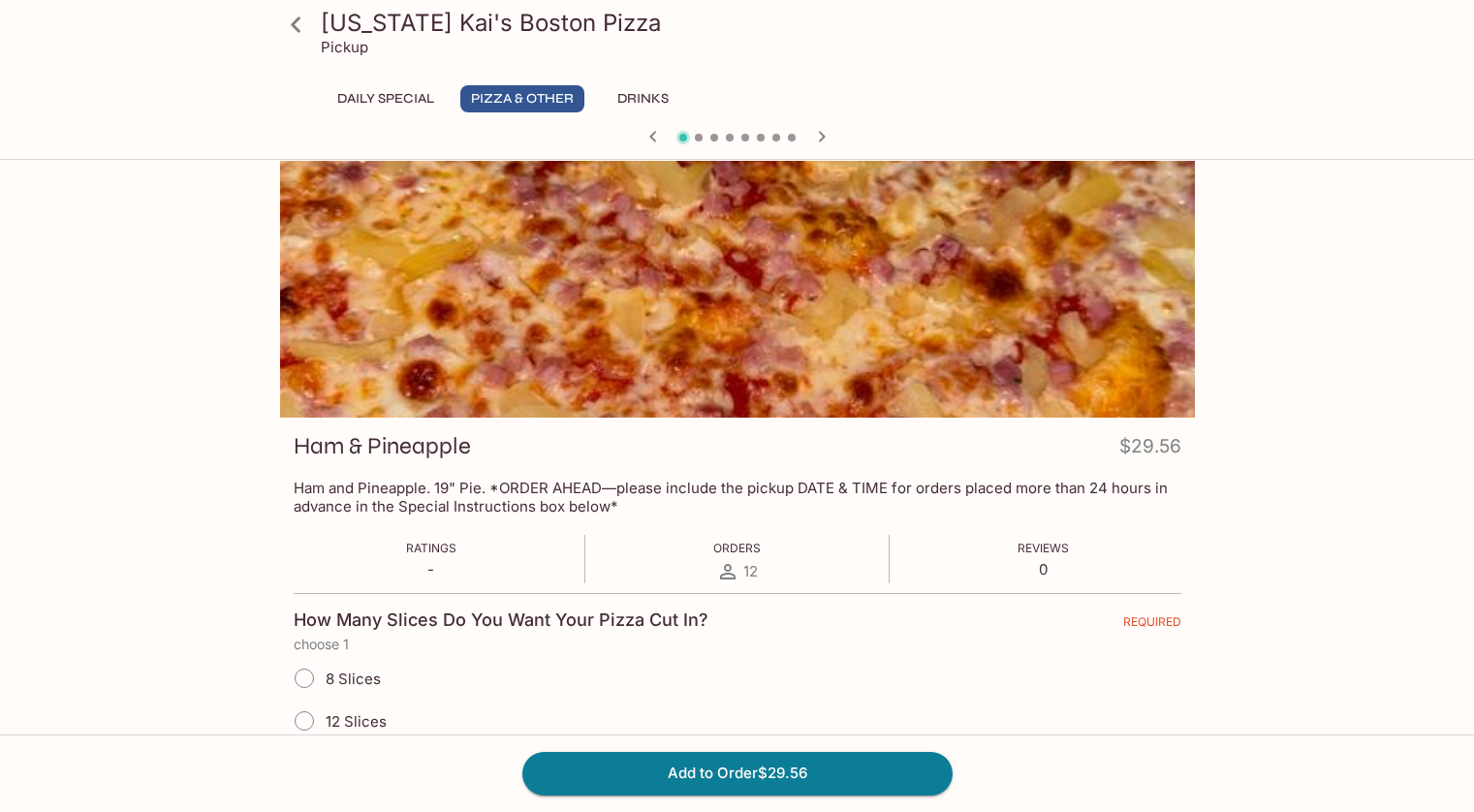
click at [819, 132] on icon "button" at bounding box center [821, 136] width 7 height 11
